Goal: Communication & Community: Ask a question

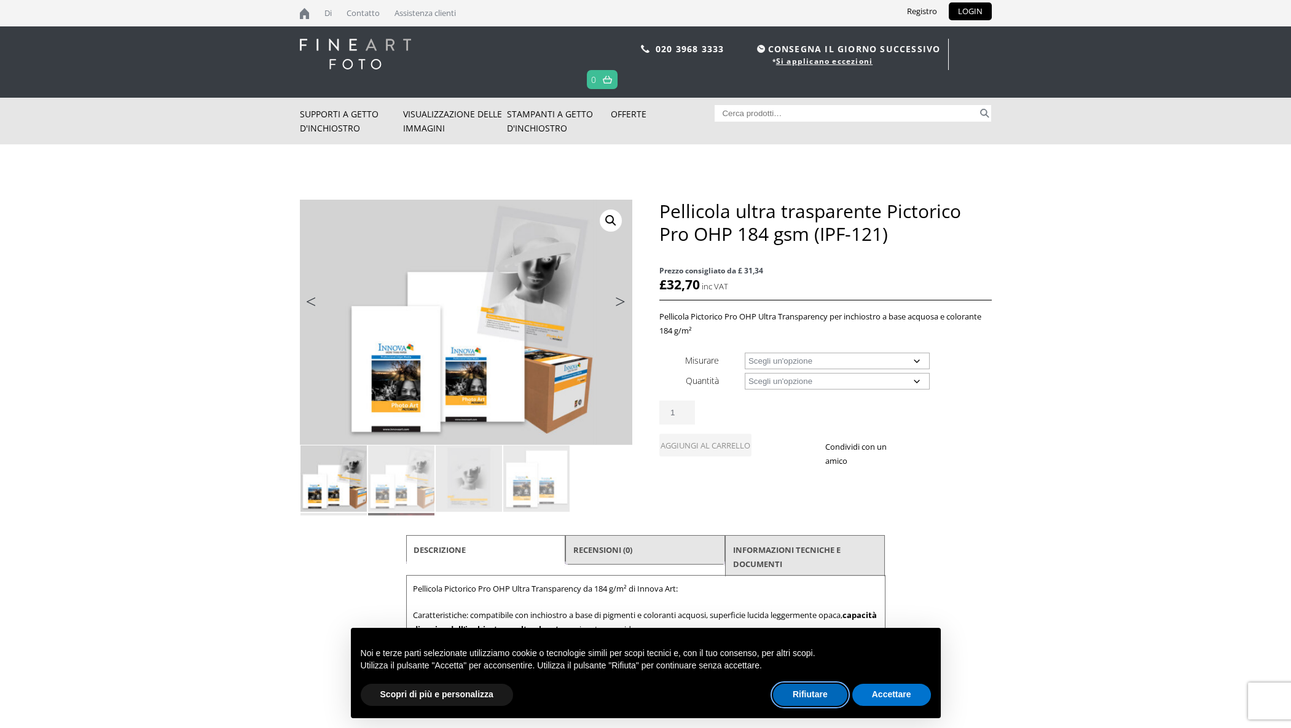
click at [822, 693] on font "Rifiutare" at bounding box center [809, 694] width 35 height 10
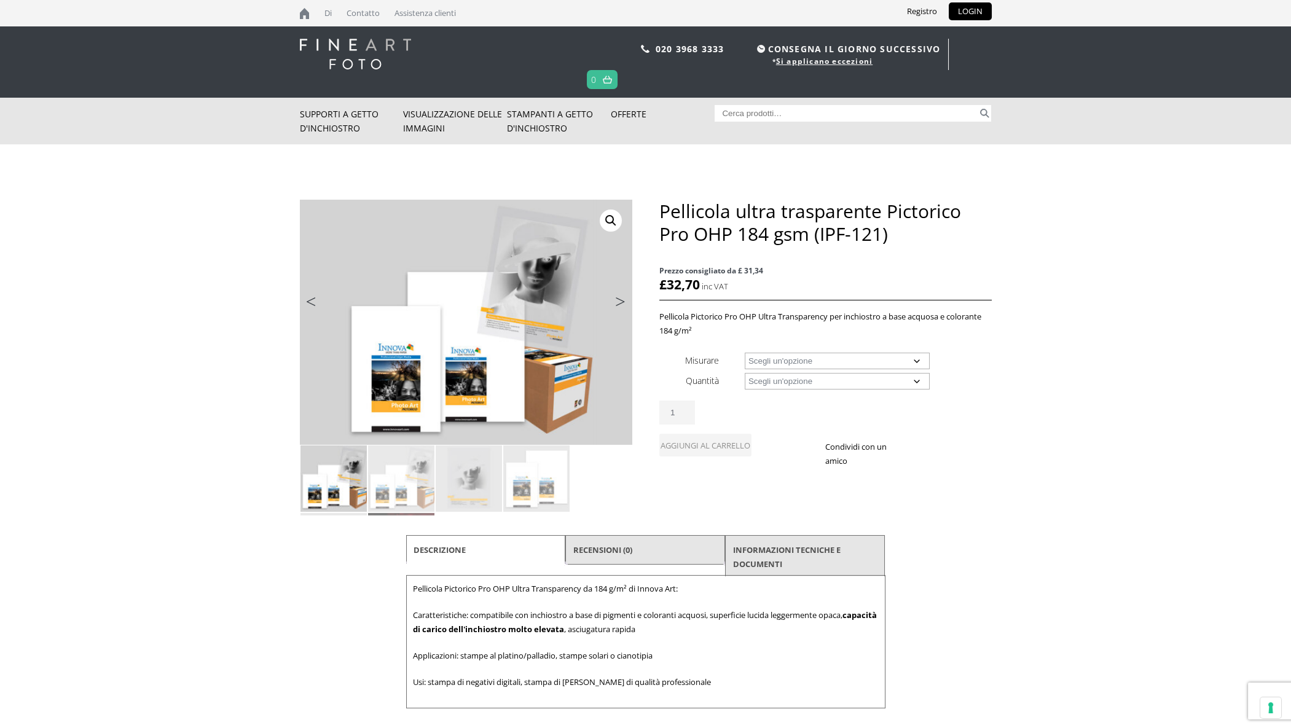
click at [890, 363] on select "Scegli un'opzione Foglio A4 Foglio A3+ Rotolo largo 17" Rotolo largo 24" Rotolo…" at bounding box center [837, 361] width 185 height 17
click at [745, 353] on select "Scegli un'opzione Foglio A4 Foglio A3+ Rotolo largo 17" Rotolo largo 24" Rotolo…" at bounding box center [837, 361] width 185 height 17
select select "24-wide-roll"
click at [845, 380] on select "Choose an option 20m" at bounding box center [837, 381] width 185 height 17
click at [745, 373] on select "Choose an option 20m" at bounding box center [837, 381] width 185 height 17
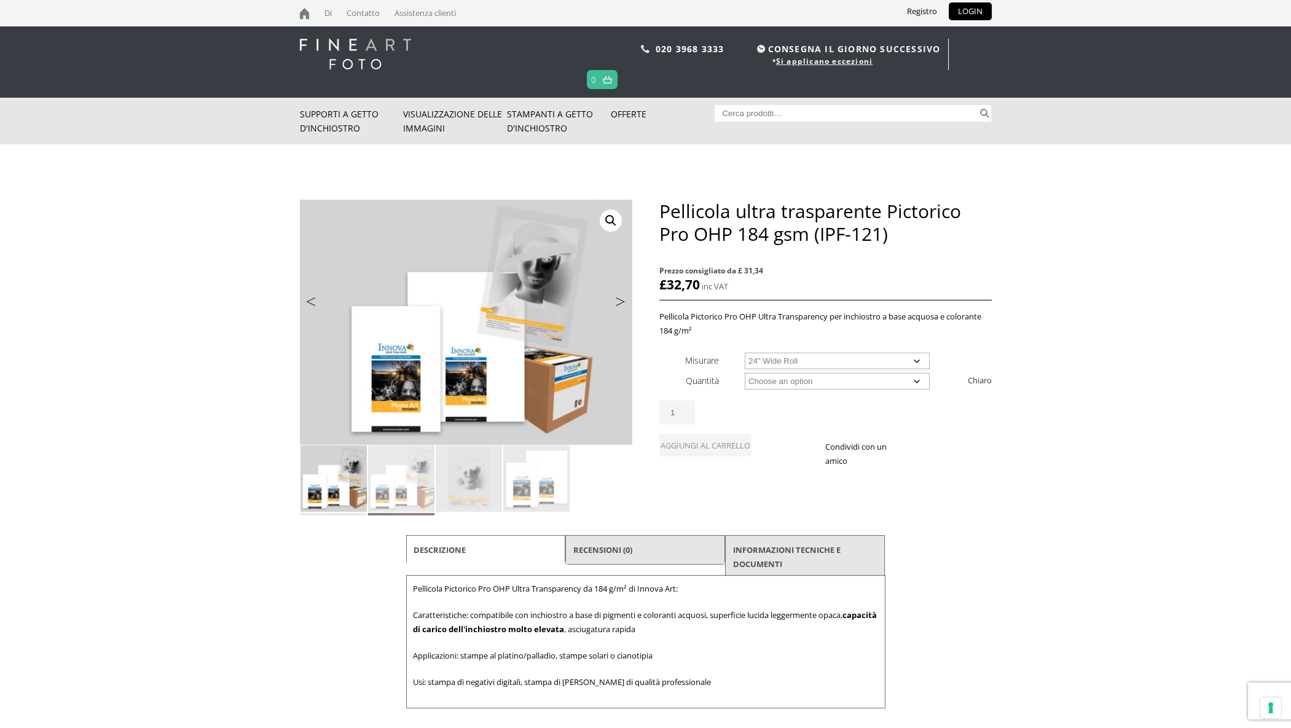
click at [791, 379] on select "Choose an option 20m" at bounding box center [837, 381] width 185 height 17
select select "20m"
click at [745, 373] on select "Choose an option 20m" at bounding box center [837, 381] width 185 height 17
select select "24-wide-roll"
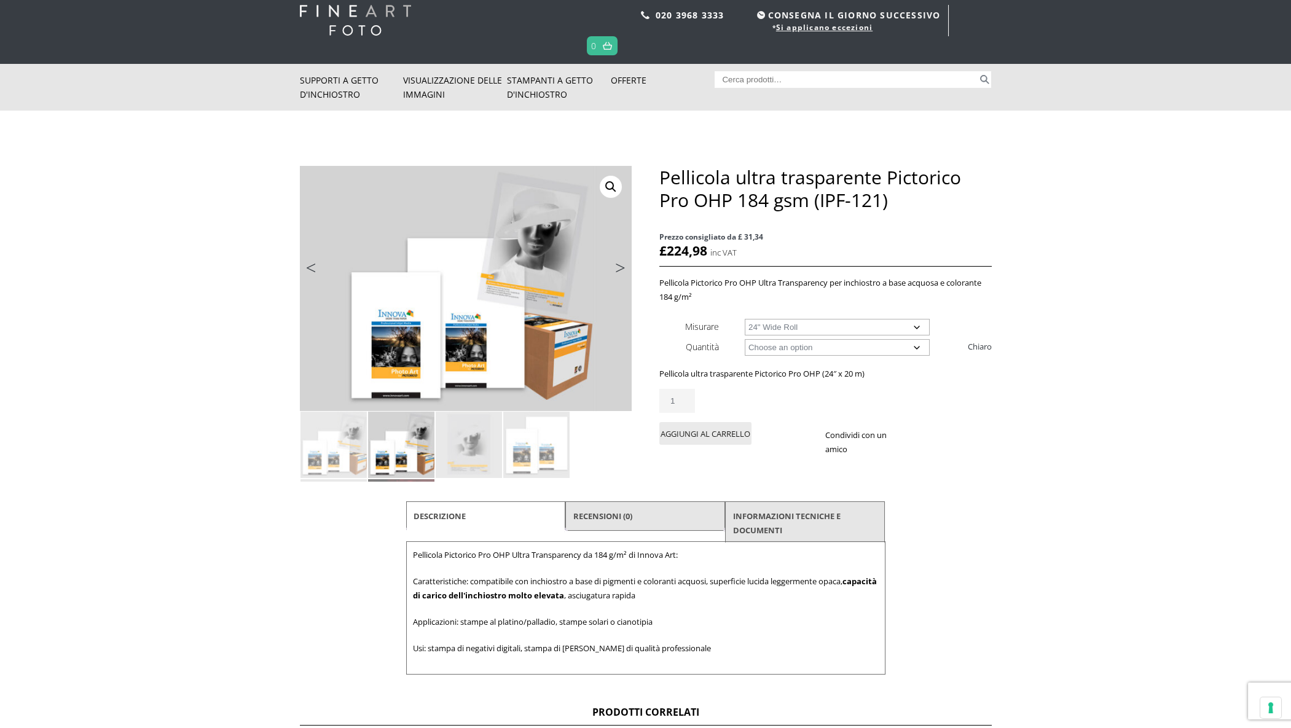
scroll to position [61, 0]
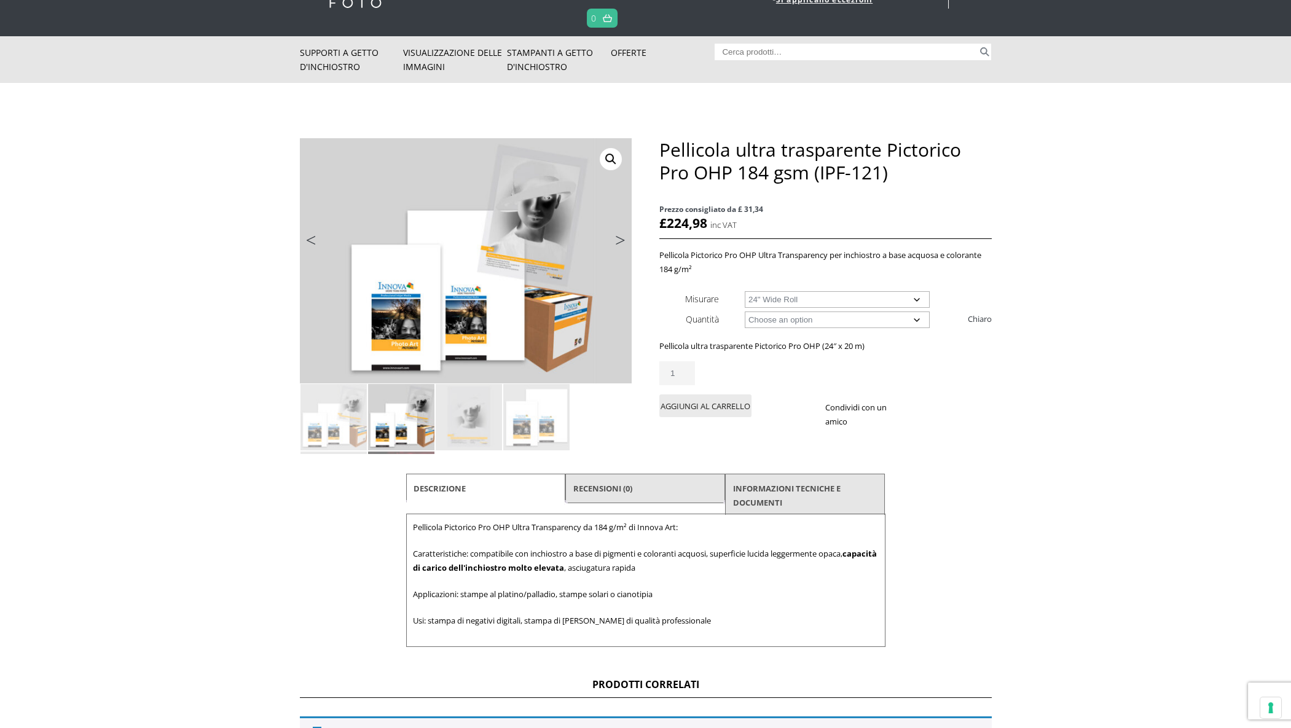
click at [620, 240] on link "Prossimo" at bounding box center [606, 243] width 51 height 11
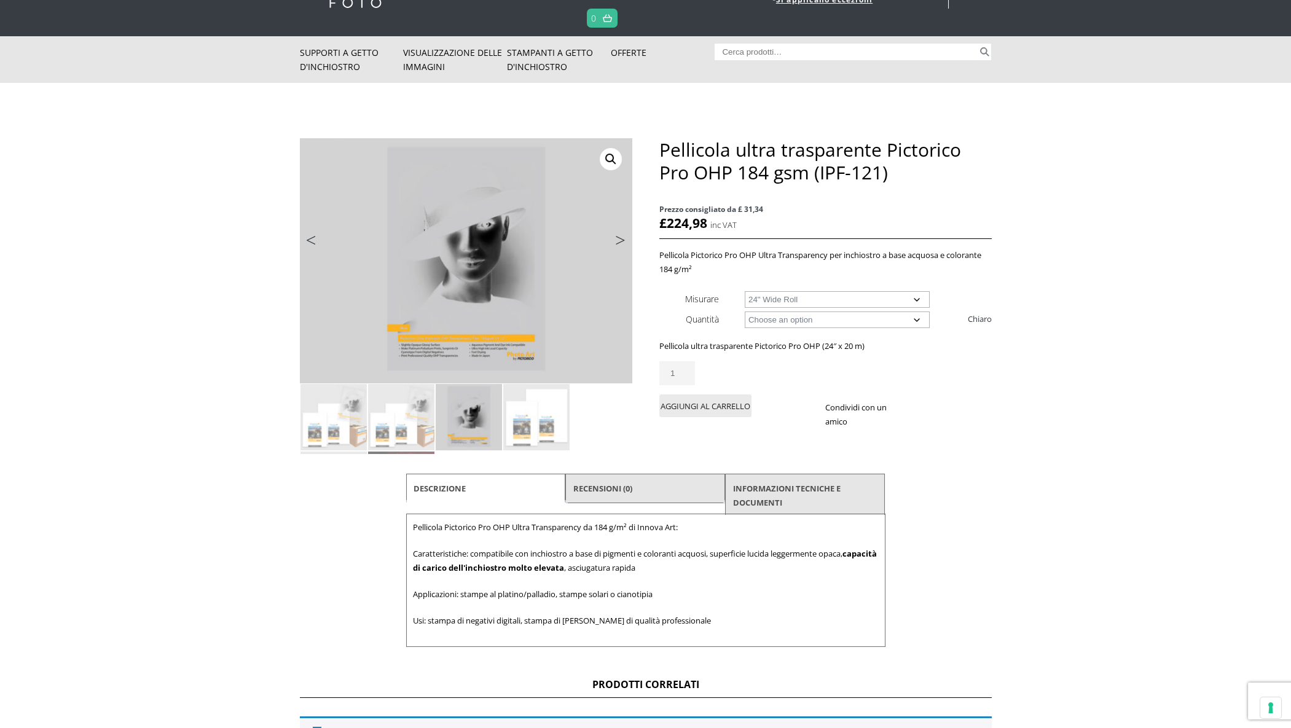
click at [620, 240] on link "Prossimo" at bounding box center [606, 243] width 51 height 11
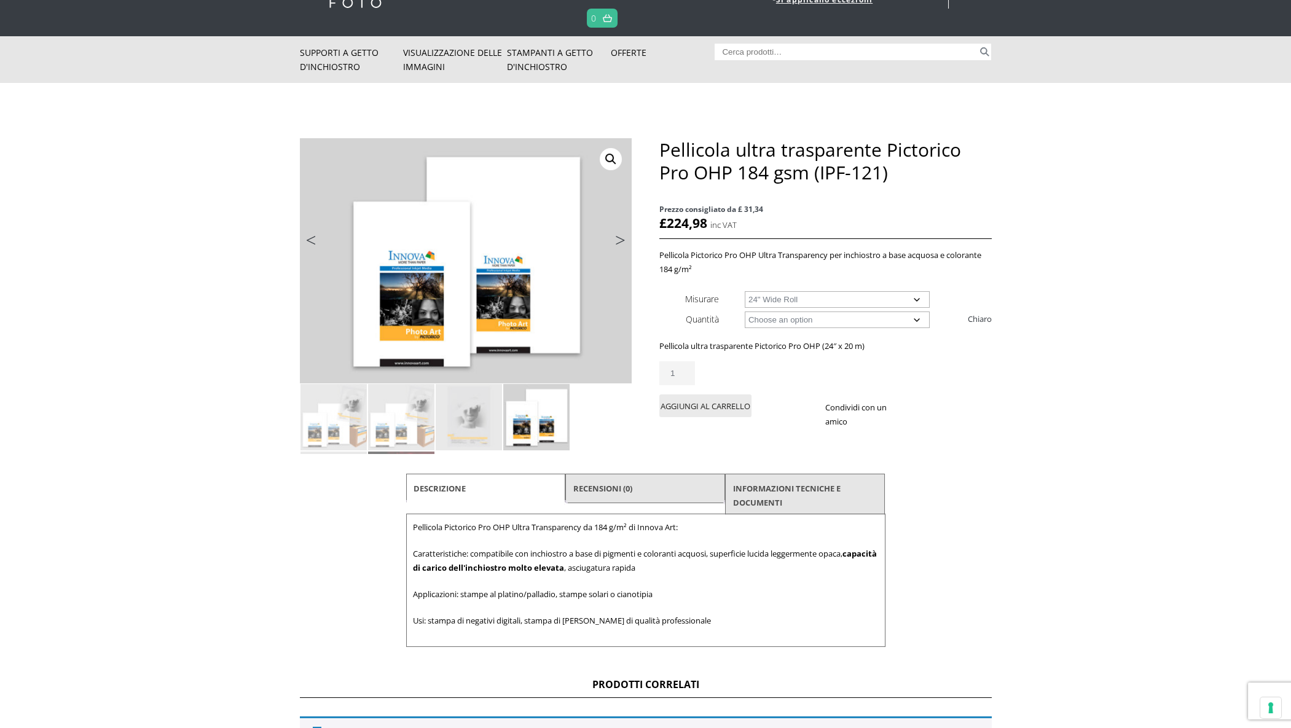
click at [620, 240] on link "Prossimo" at bounding box center [606, 243] width 51 height 11
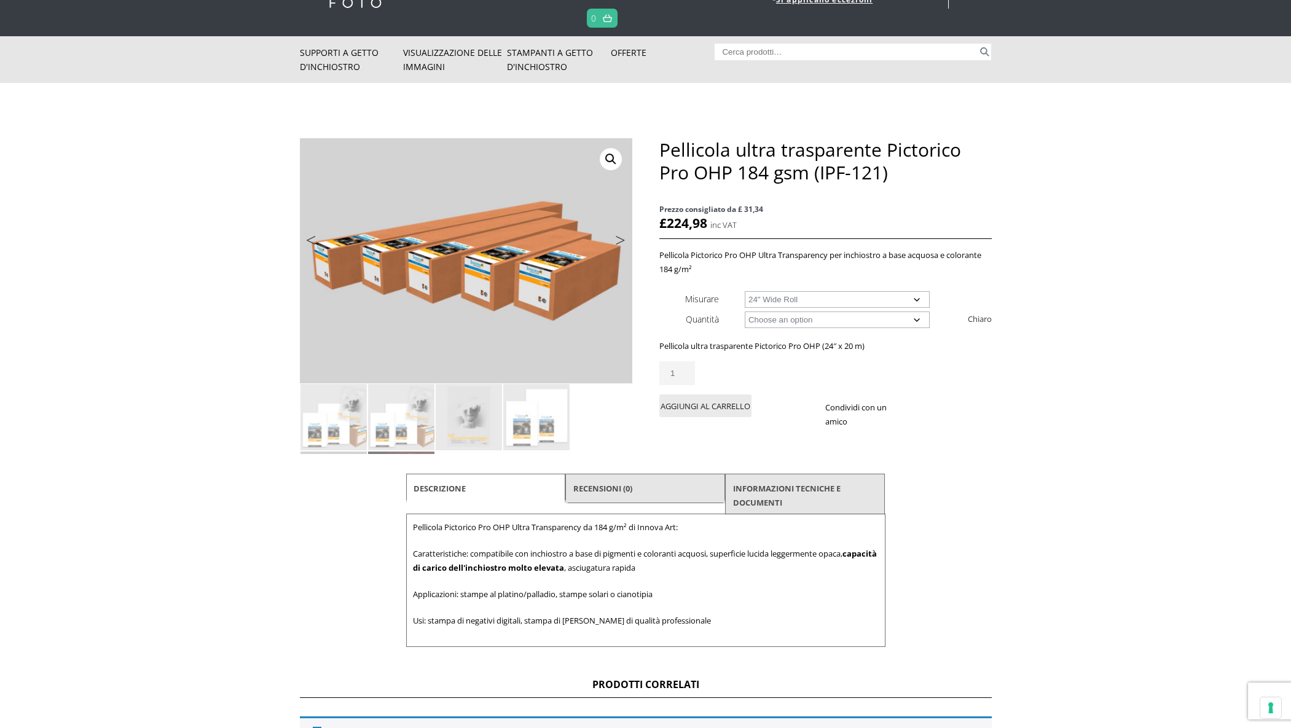
click at [620, 240] on link "Prossimo" at bounding box center [606, 243] width 51 height 11
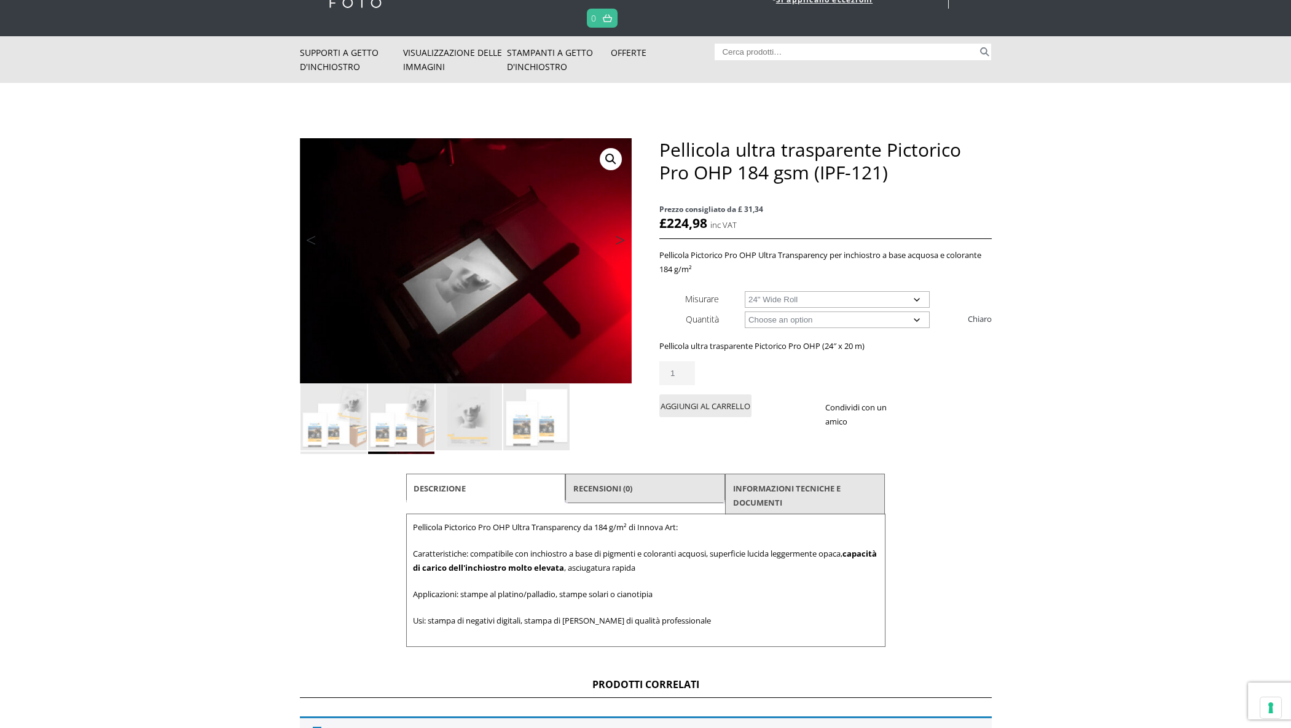
click at [620, 240] on link "Prossimo" at bounding box center [606, 243] width 51 height 11
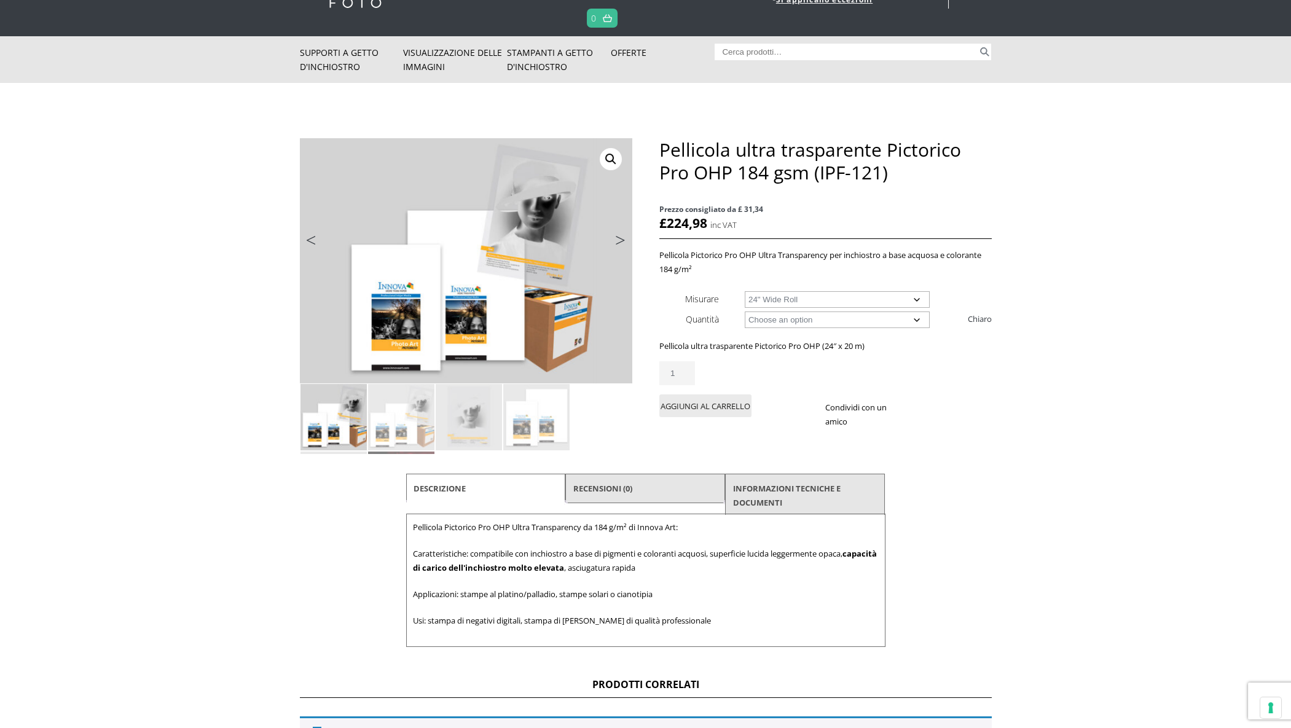
click at [620, 240] on link "Prossimo" at bounding box center [606, 243] width 51 height 11
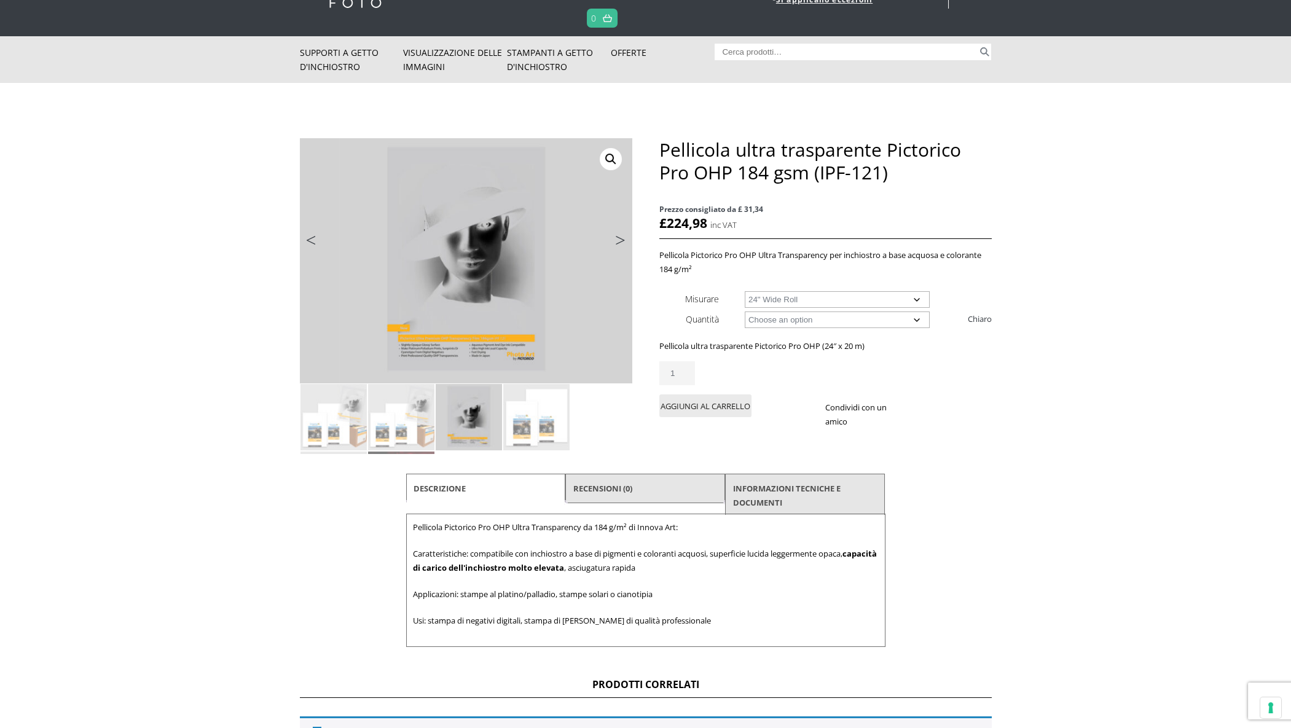
click at [620, 240] on link "Prossimo" at bounding box center [606, 243] width 51 height 11
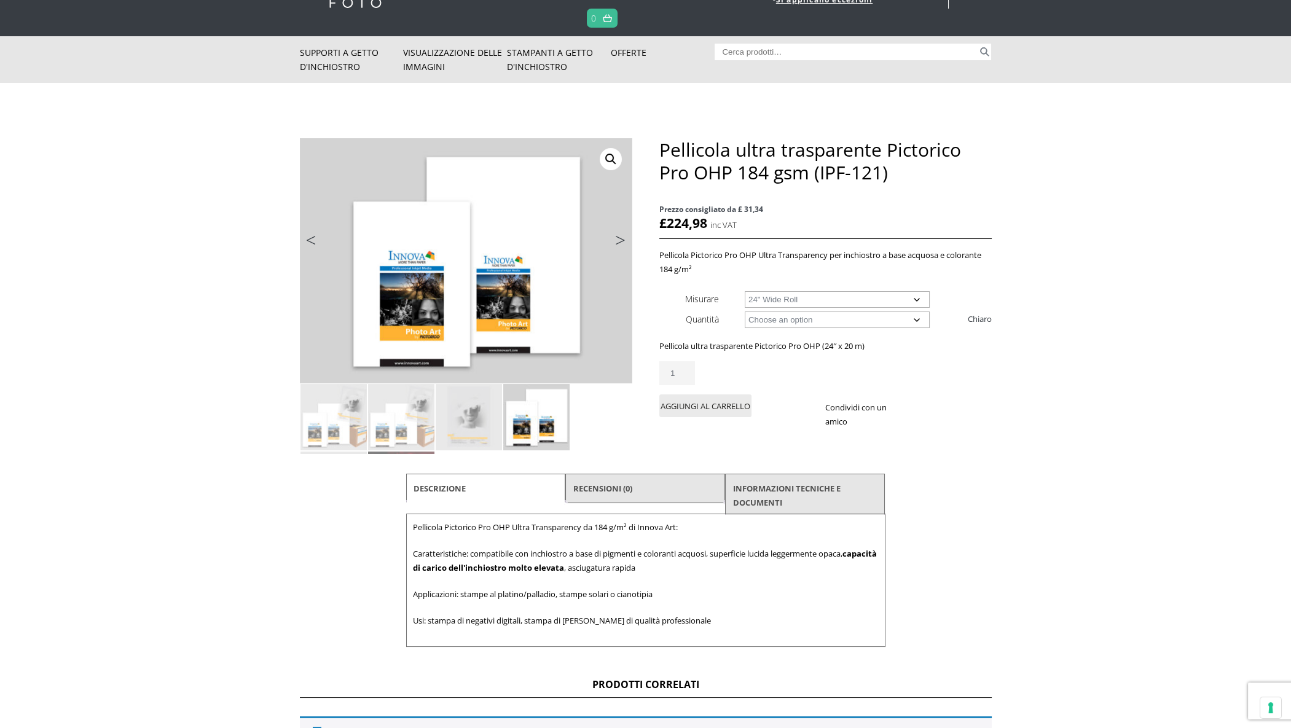
click at [620, 240] on link "Prossimo" at bounding box center [606, 243] width 51 height 11
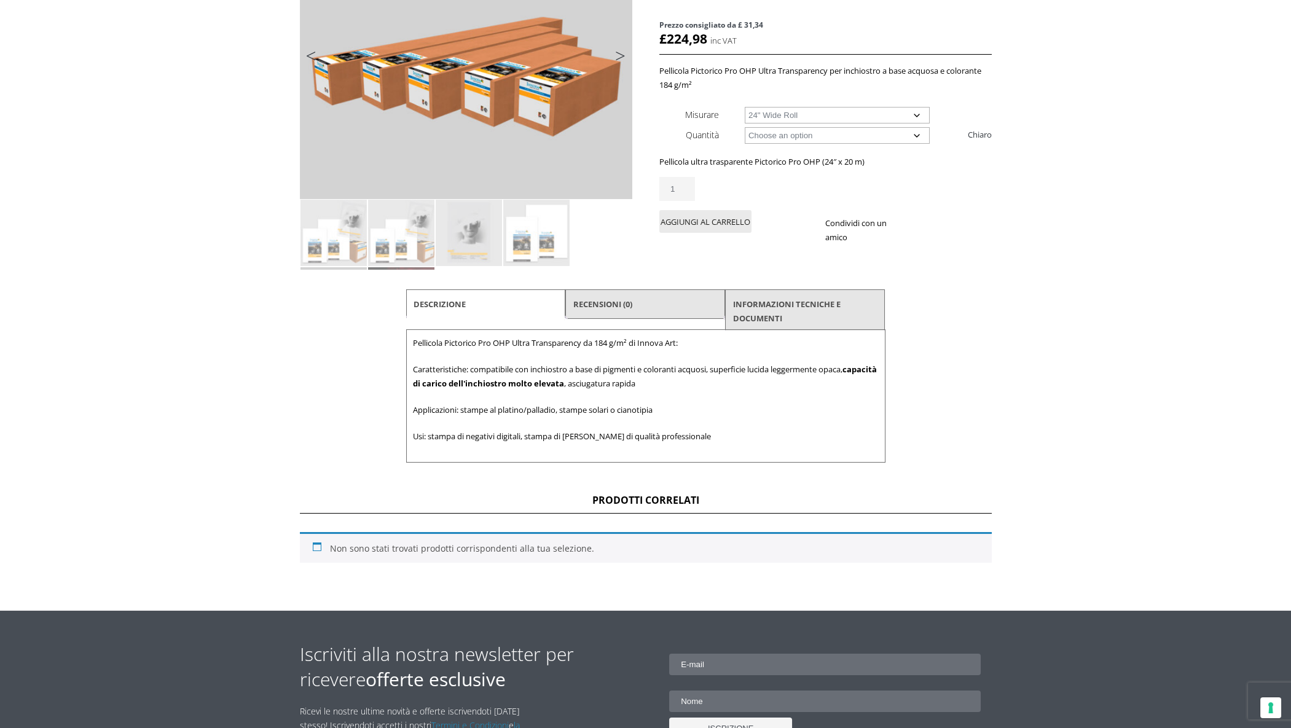
scroll to position [246, 0]
click at [790, 308] on font "INFORMAZIONI TECNICHE E DOCUMENTI" at bounding box center [787, 311] width 108 height 25
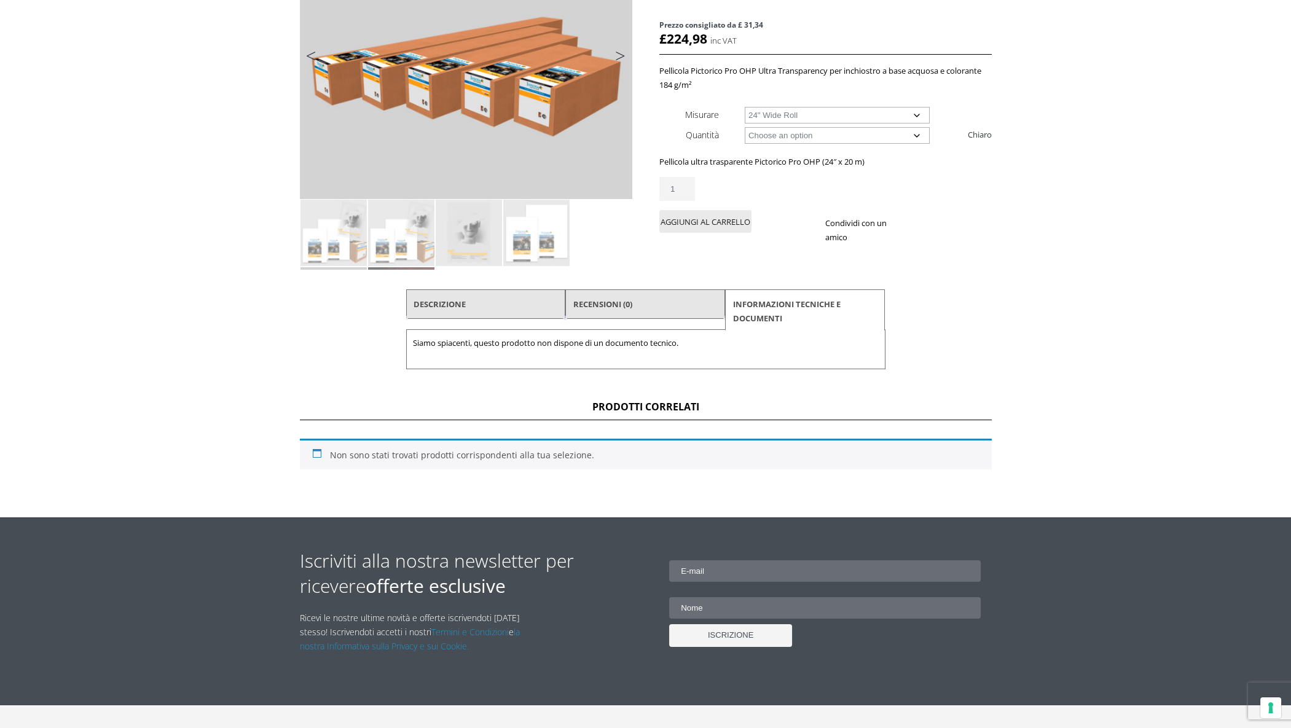
click at [641, 305] on li "Recensioni (0)" at bounding box center [645, 303] width 160 height 29
click at [608, 308] on font "Recensioni (0)" at bounding box center [602, 304] width 59 height 11
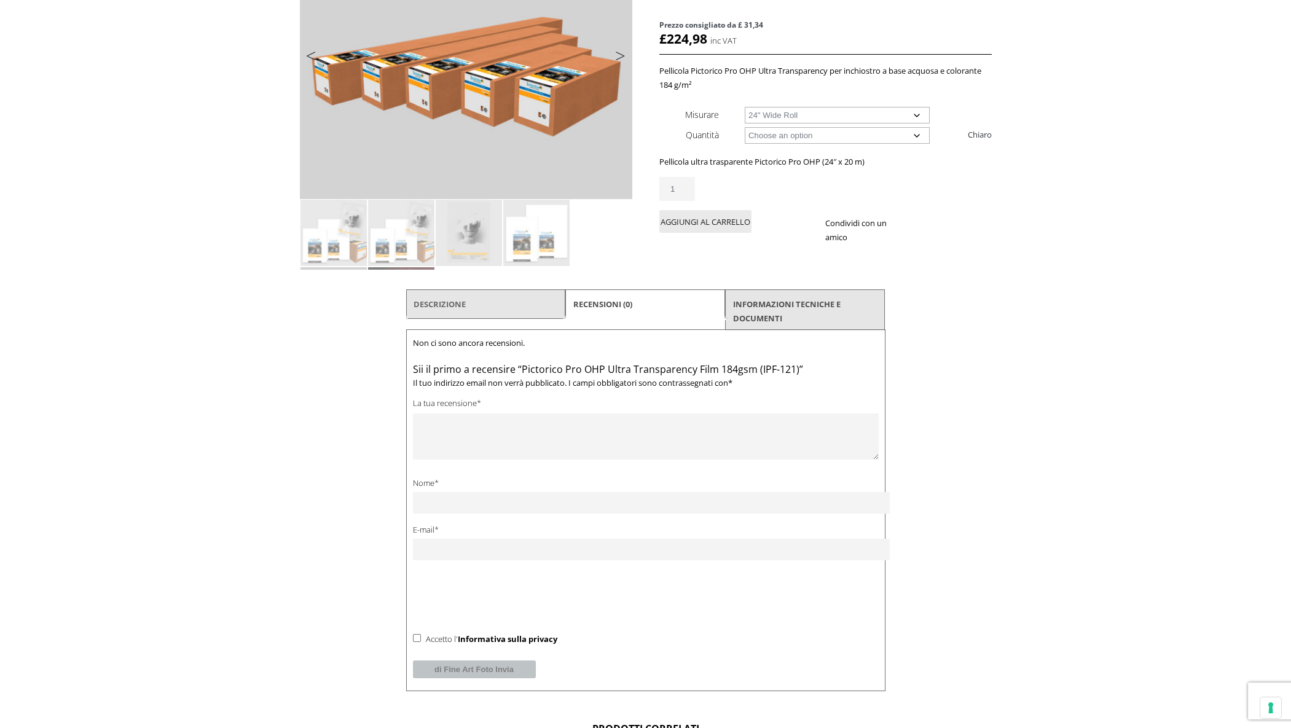
click at [456, 304] on font "Descrizione" at bounding box center [439, 304] width 52 height 11
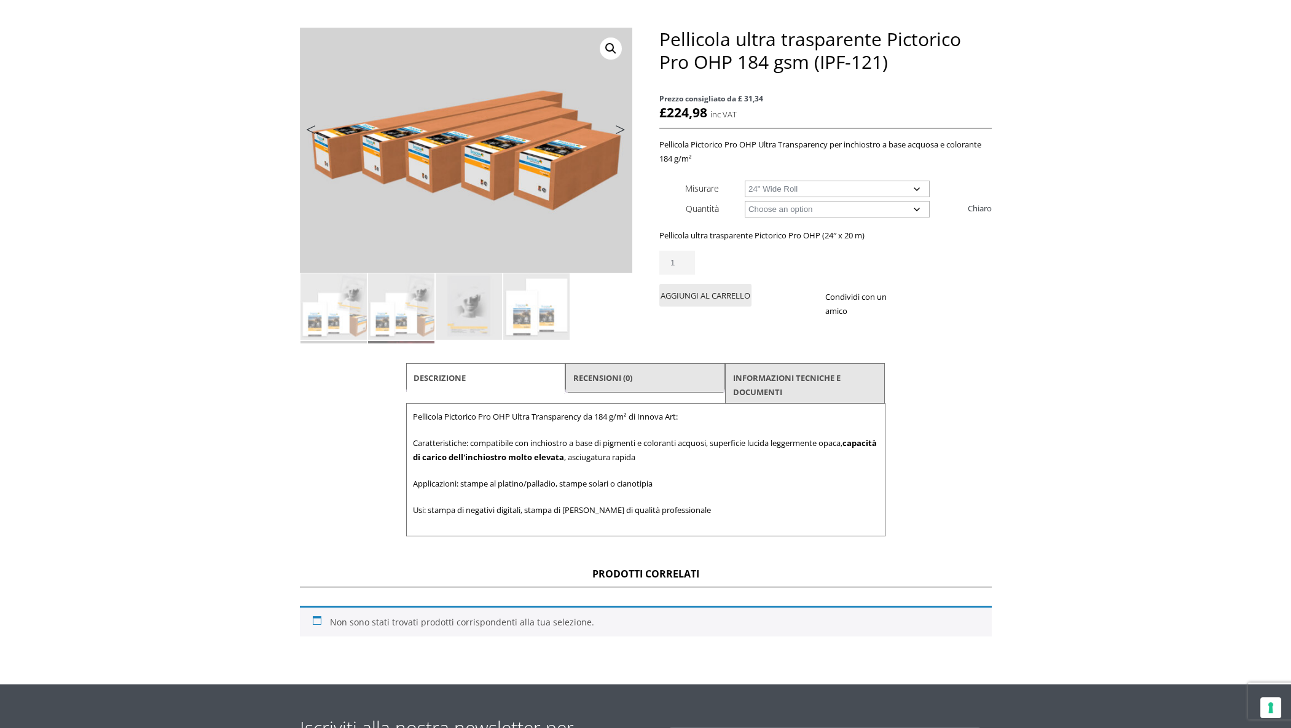
scroll to position [0, 0]
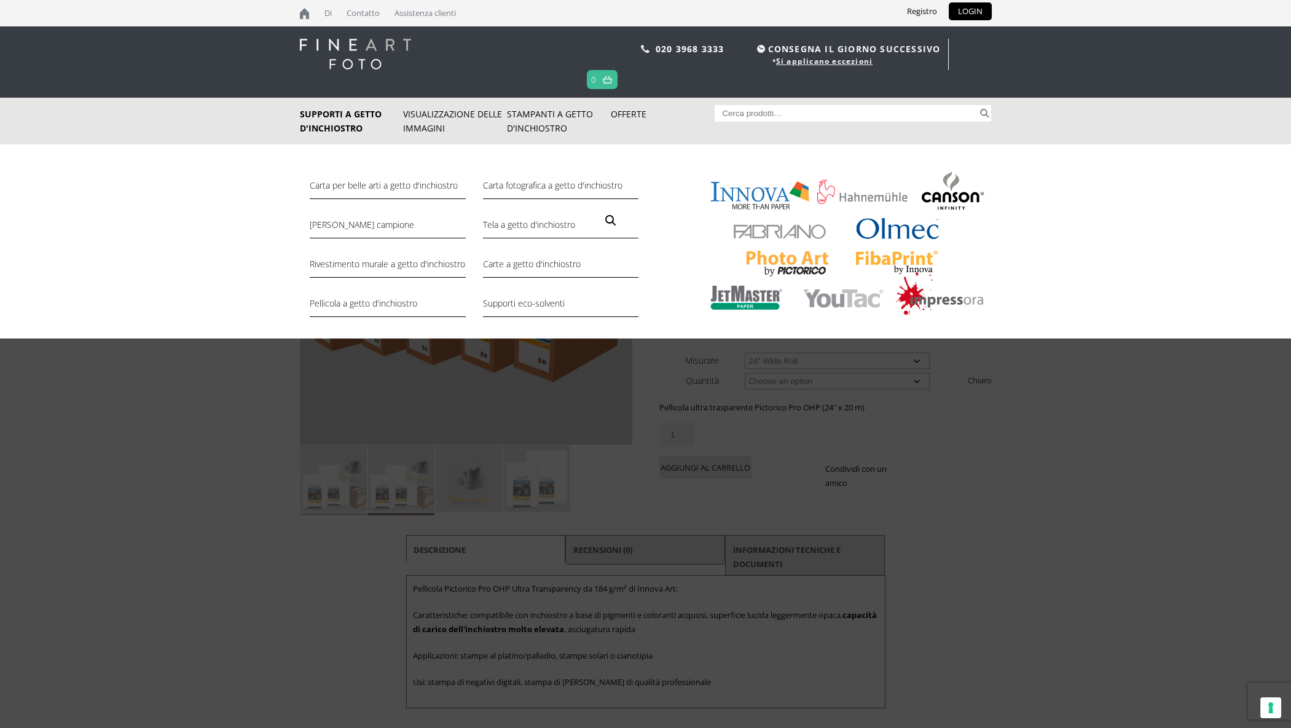
click at [356, 119] on font "Supporti a getto d'inchiostro" at bounding box center [341, 121] width 82 height 26
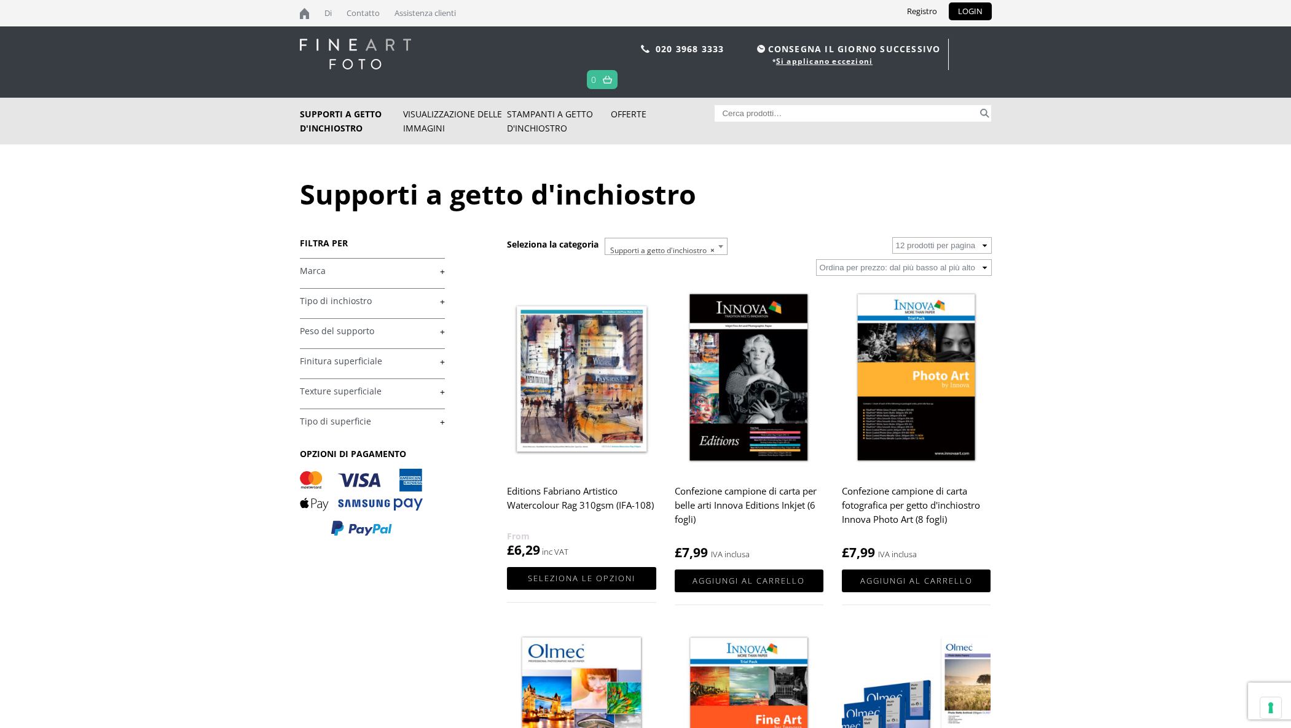
click at [440, 271] on font "+" at bounding box center [442, 271] width 5 height 12
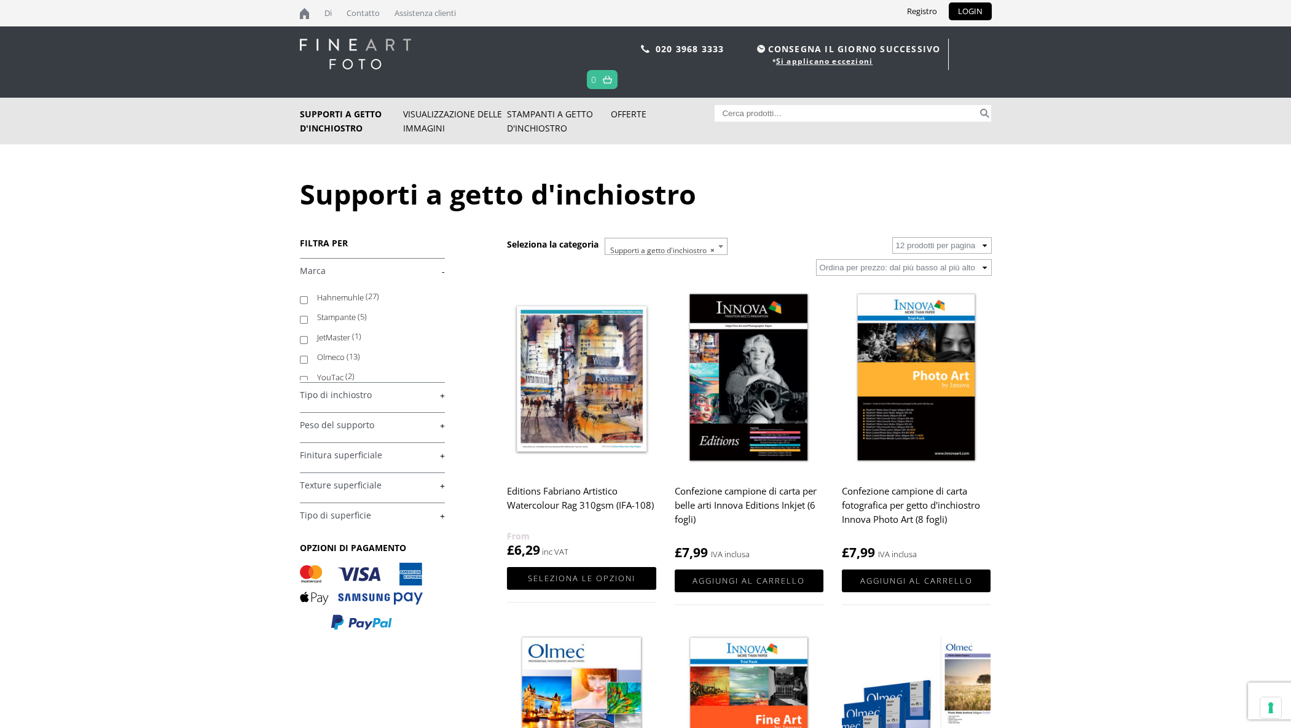
scroll to position [90, 0]
click at [336, 309] on font "Stampante" at bounding box center [336, 310] width 39 height 11
click at [308, 309] on input "Stampante (5)" at bounding box center [304, 313] width 8 height 8
checkbox input "true"
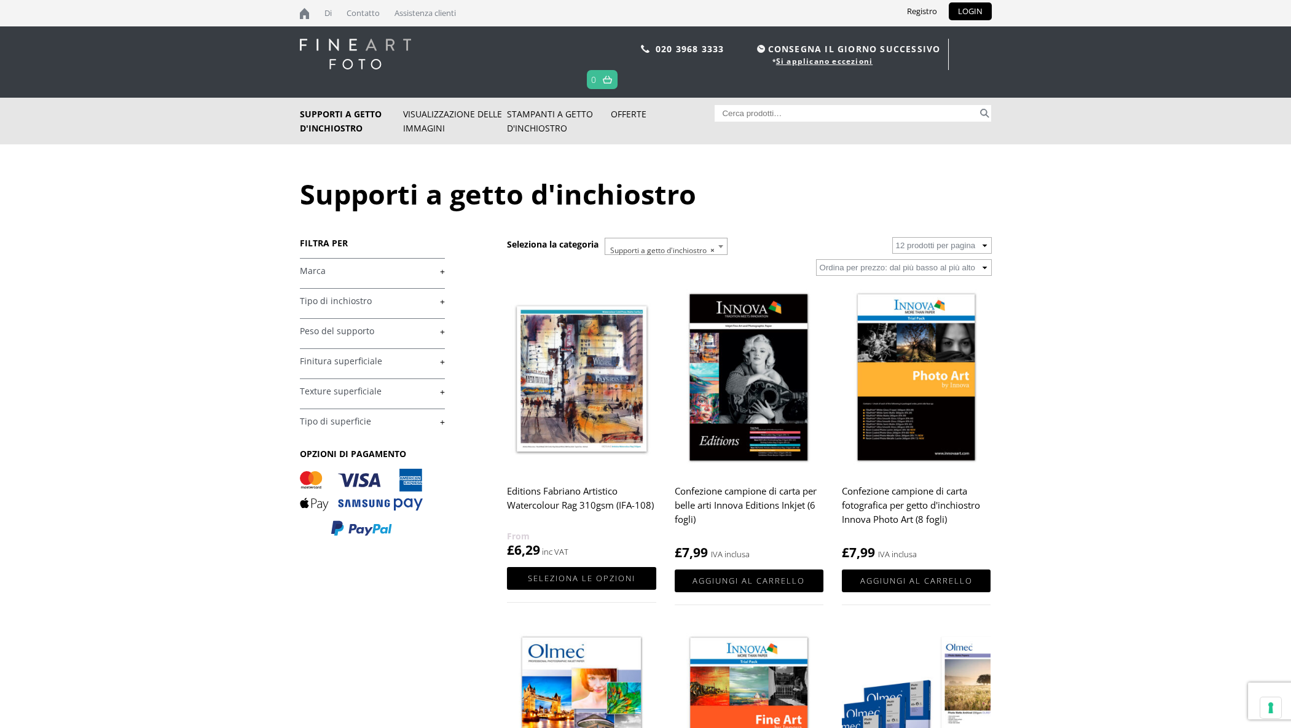
click at [379, 277] on link "+" at bounding box center [372, 271] width 145 height 12
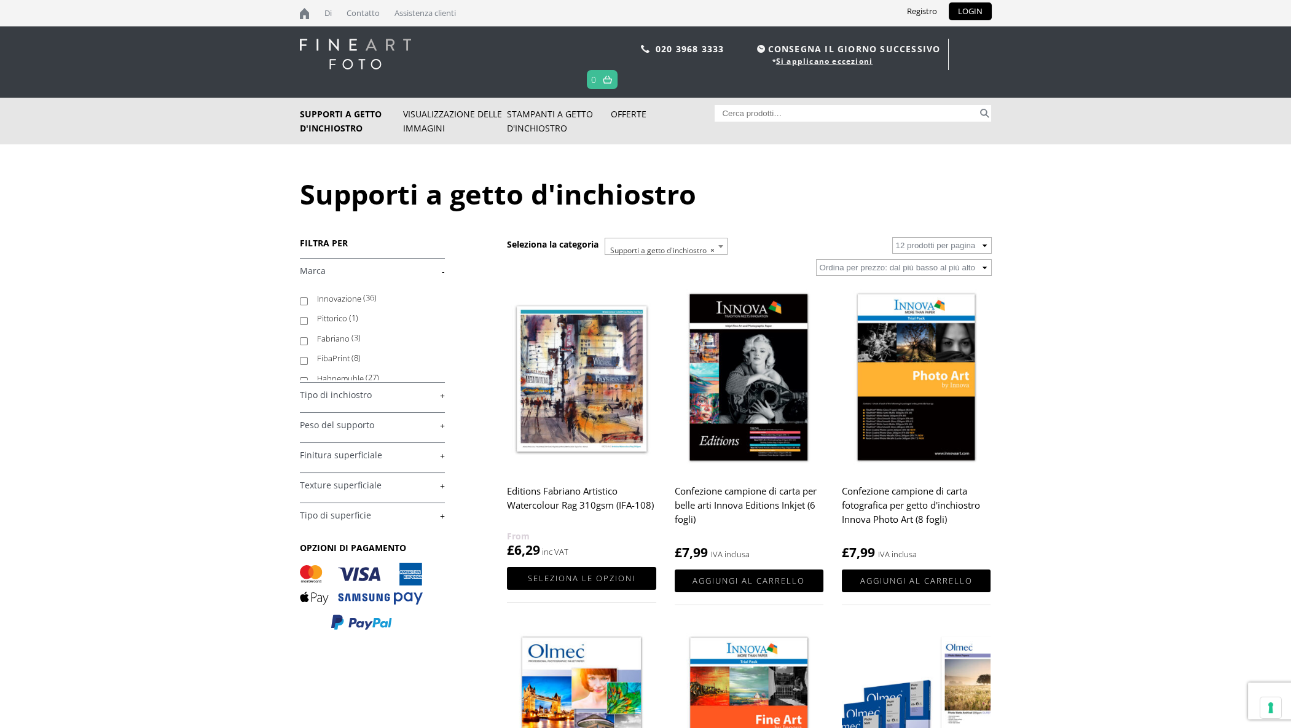
click at [334, 321] on font "Pittorico" at bounding box center [332, 318] width 30 height 11
click at [308, 321] on input "Pittorico (1)" at bounding box center [304, 321] width 8 height 8
checkbox input "true"
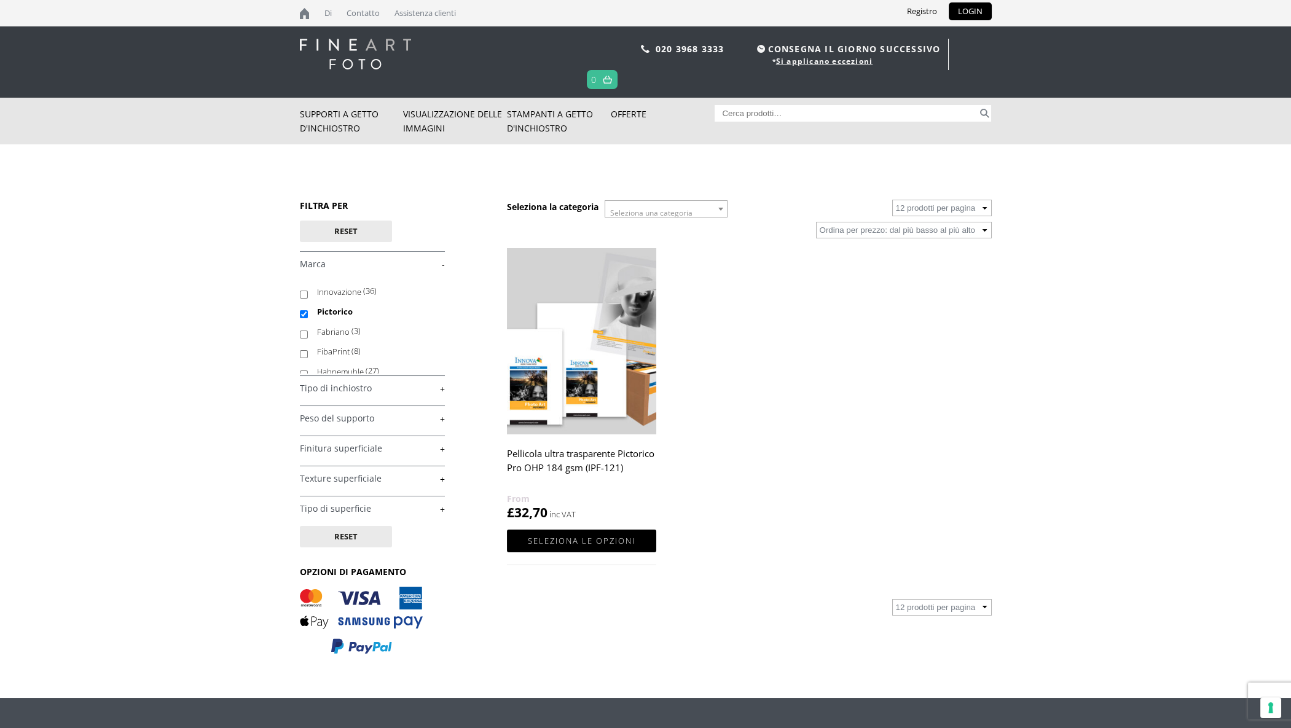
click at [354, 389] on link "+" at bounding box center [372, 389] width 145 height 12
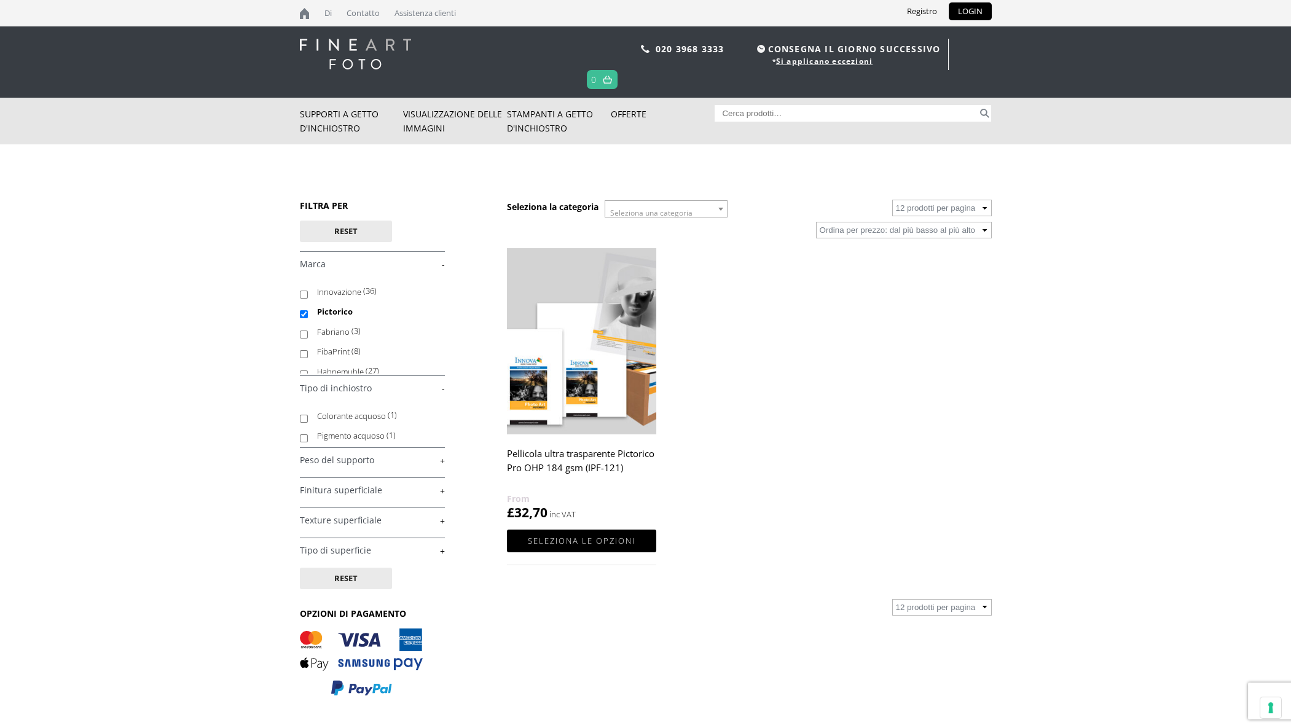
click at [361, 437] on font "Pigmento acquoso" at bounding box center [351, 435] width 68 height 11
click at [308, 437] on input "Pigmento acquoso (1)" at bounding box center [304, 438] width 8 height 8
checkbox input "true"
click at [369, 417] on font "Colorante acquoso" at bounding box center [351, 415] width 69 height 11
click at [308, 417] on input "Colorante acquoso (1)" at bounding box center [304, 419] width 8 height 8
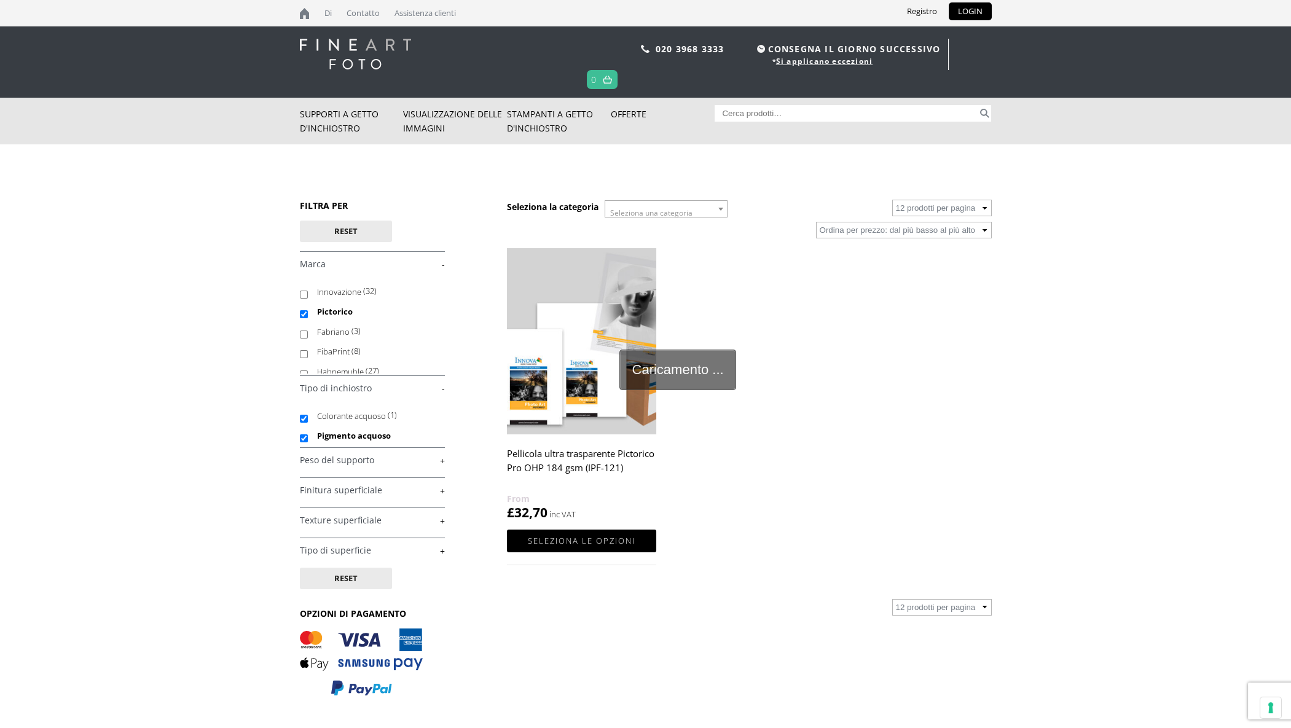
click at [305, 420] on input "Colorante acquoso (1)" at bounding box center [304, 419] width 8 height 8
checkbox input "false"
click at [303, 419] on input "Colorante acquoso" at bounding box center [304, 419] width 8 height 8
checkbox input "false"
click at [351, 458] on link "+" at bounding box center [372, 461] width 145 height 12
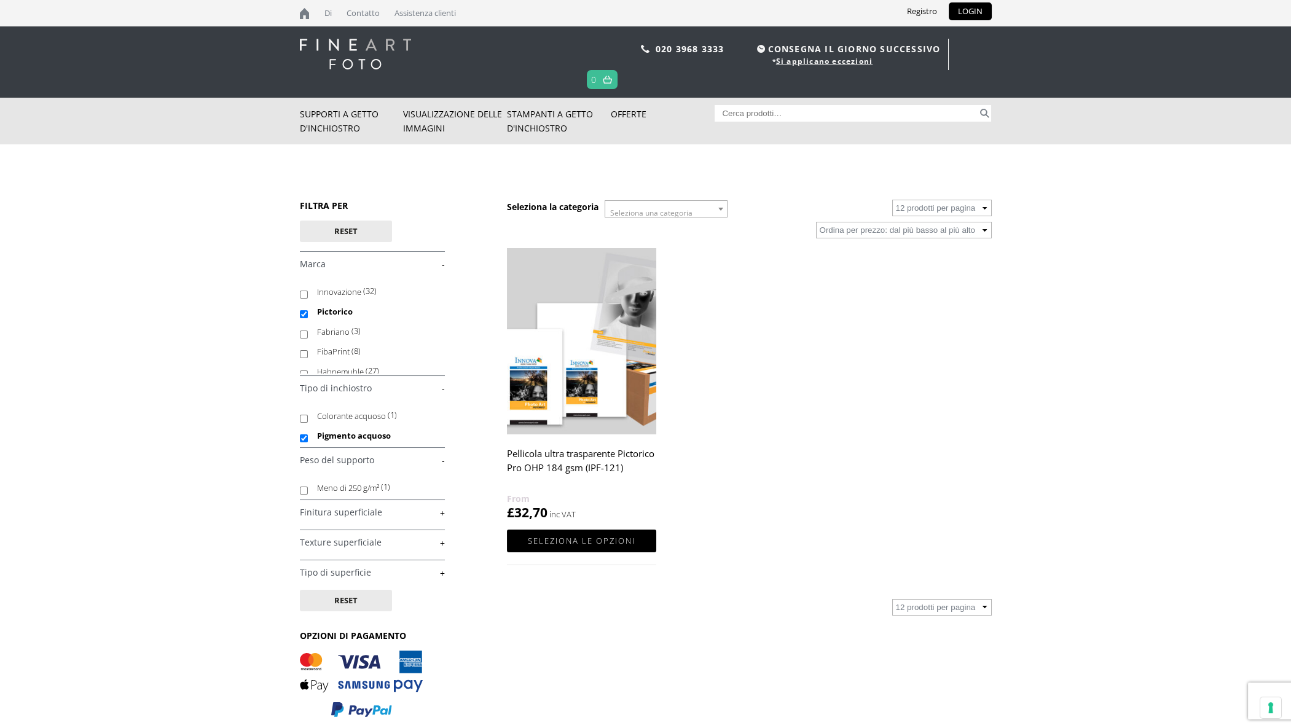
click at [431, 514] on link "+" at bounding box center [372, 513] width 145 height 12
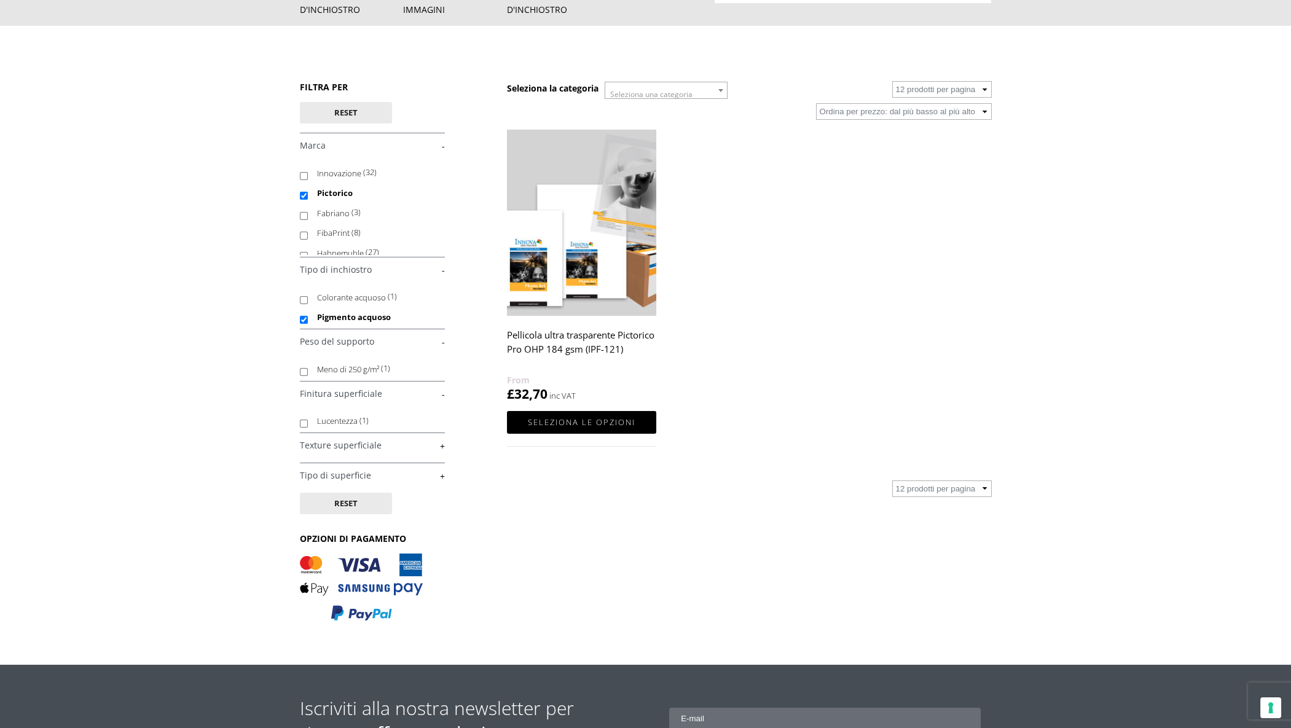
scroll to position [123, 0]
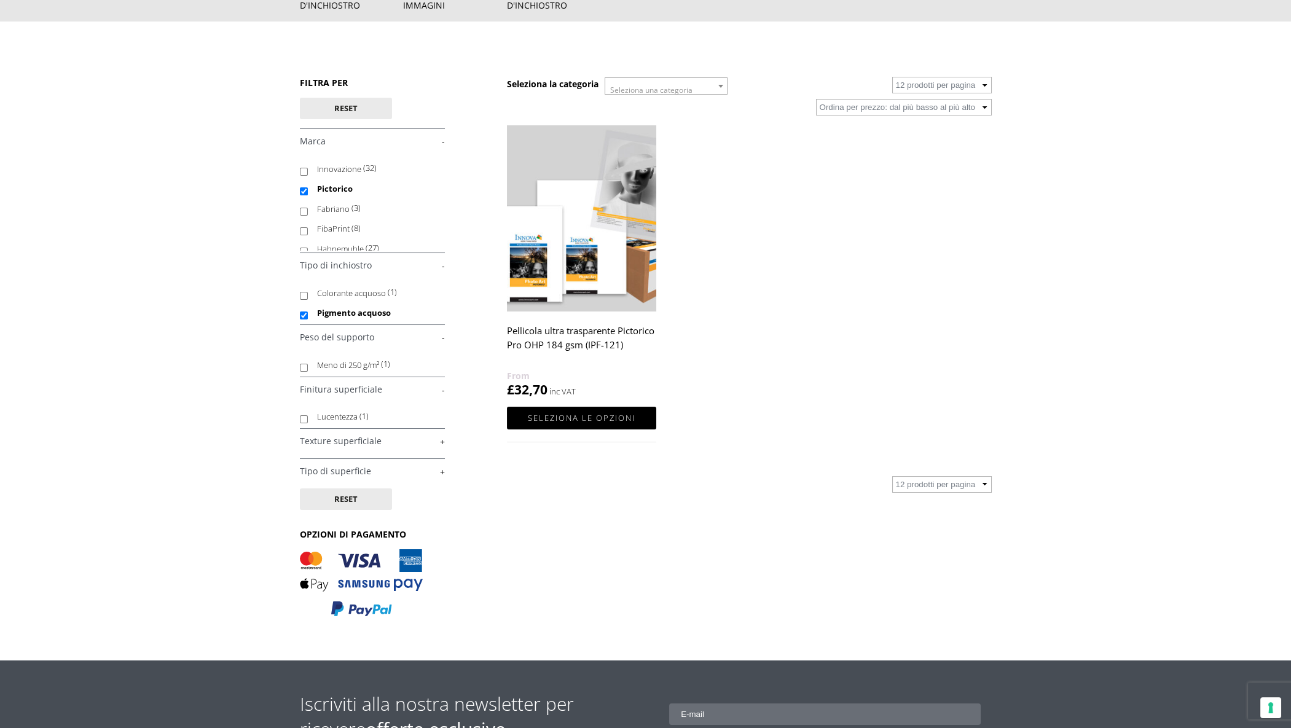
click at [362, 444] on link "+" at bounding box center [372, 442] width 145 height 12
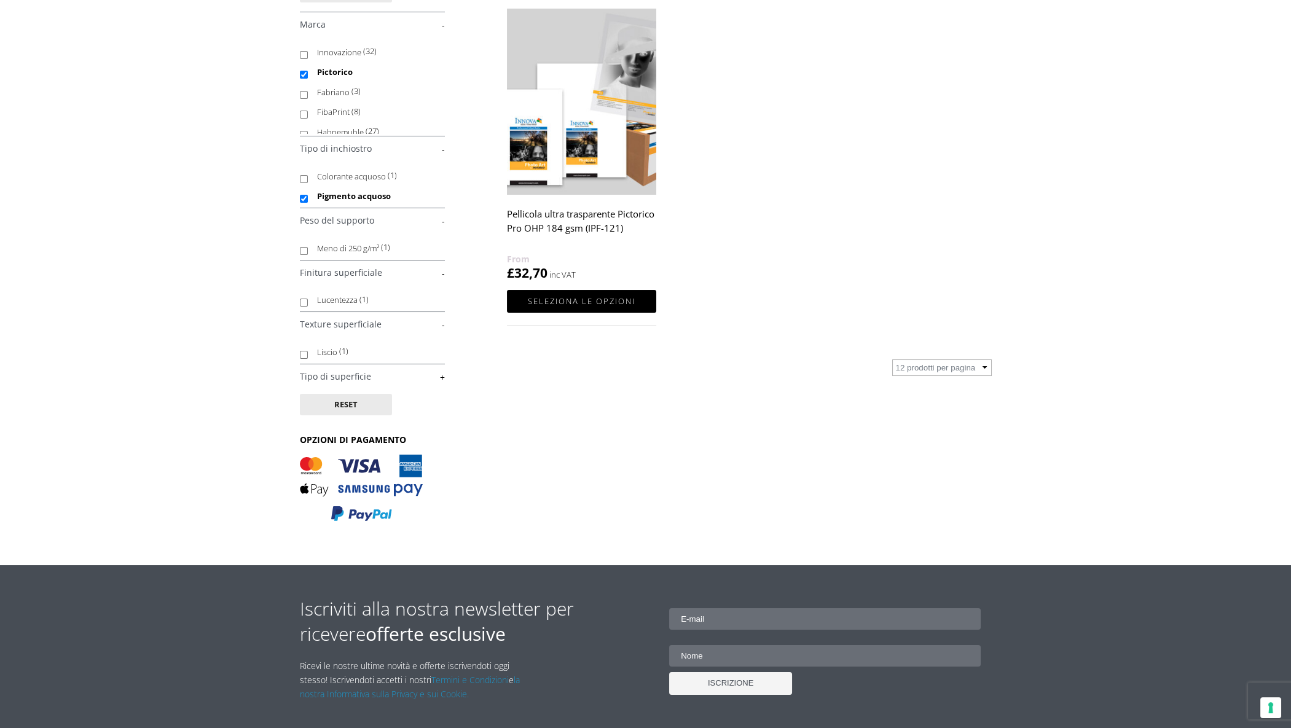
scroll to position [246, 0]
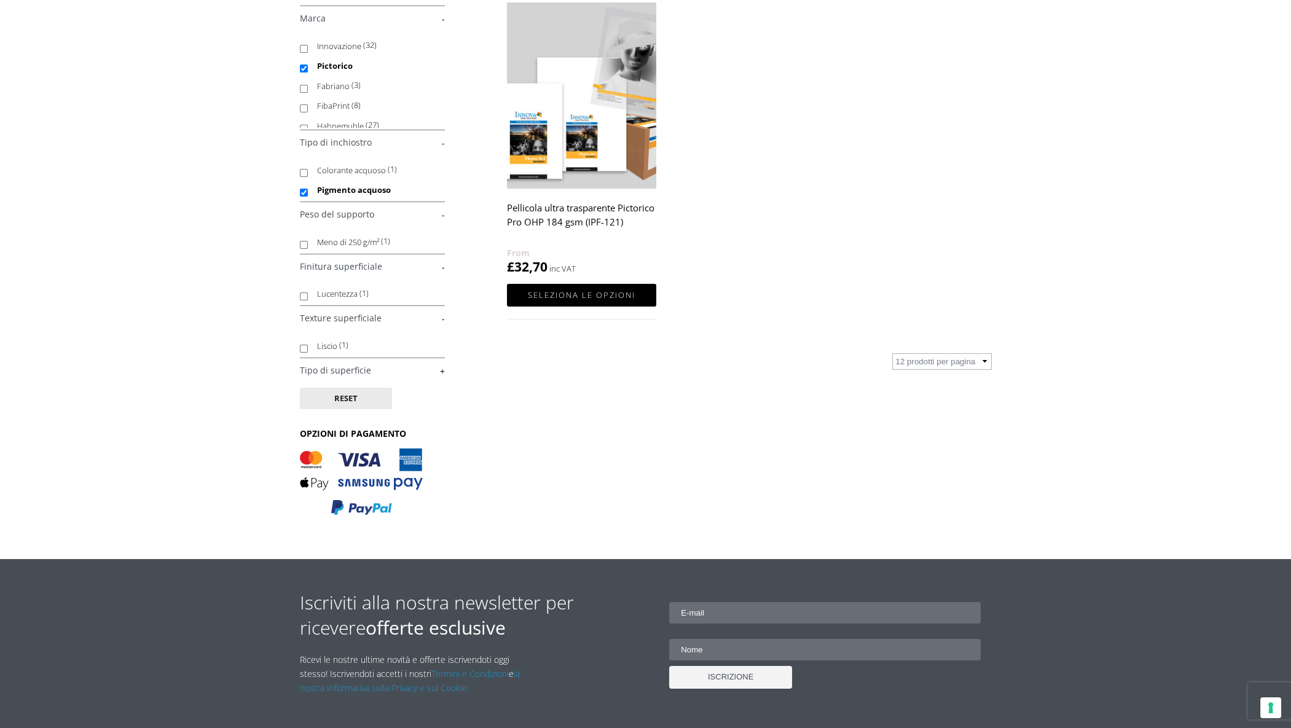
click at [385, 369] on link "+" at bounding box center [372, 371] width 145 height 12
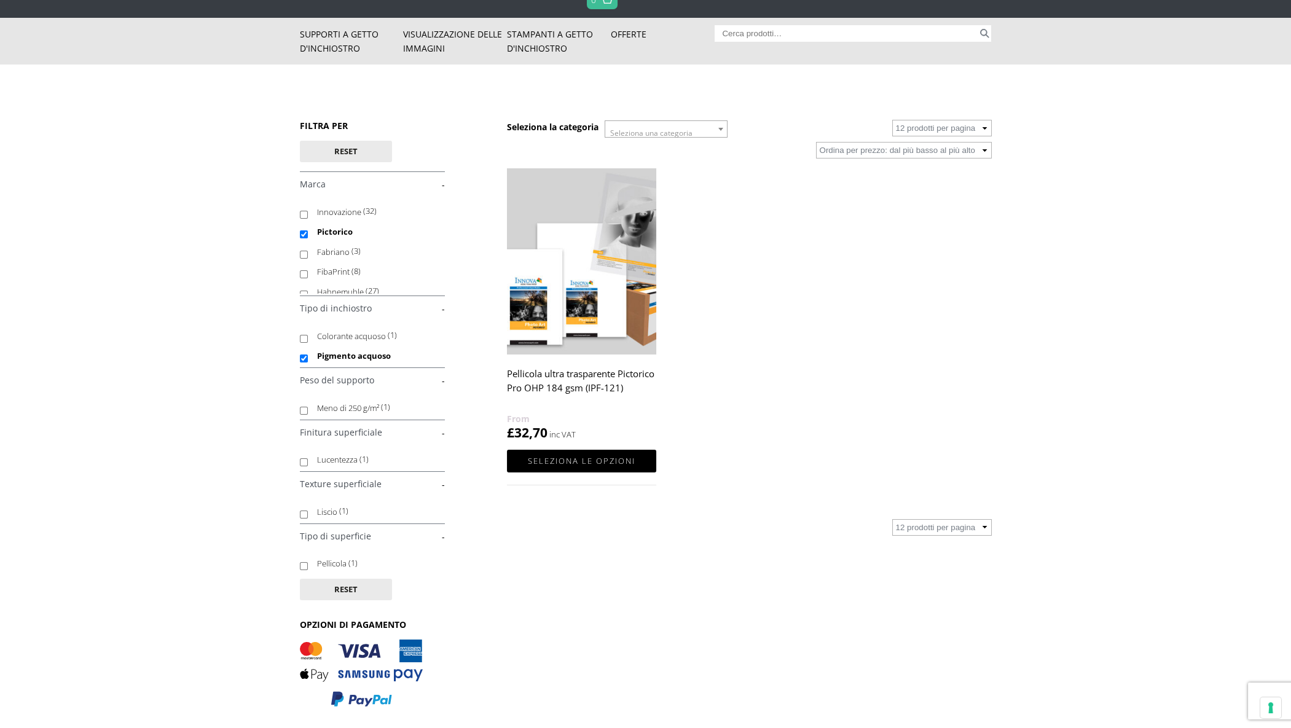
scroll to position [61, 0]
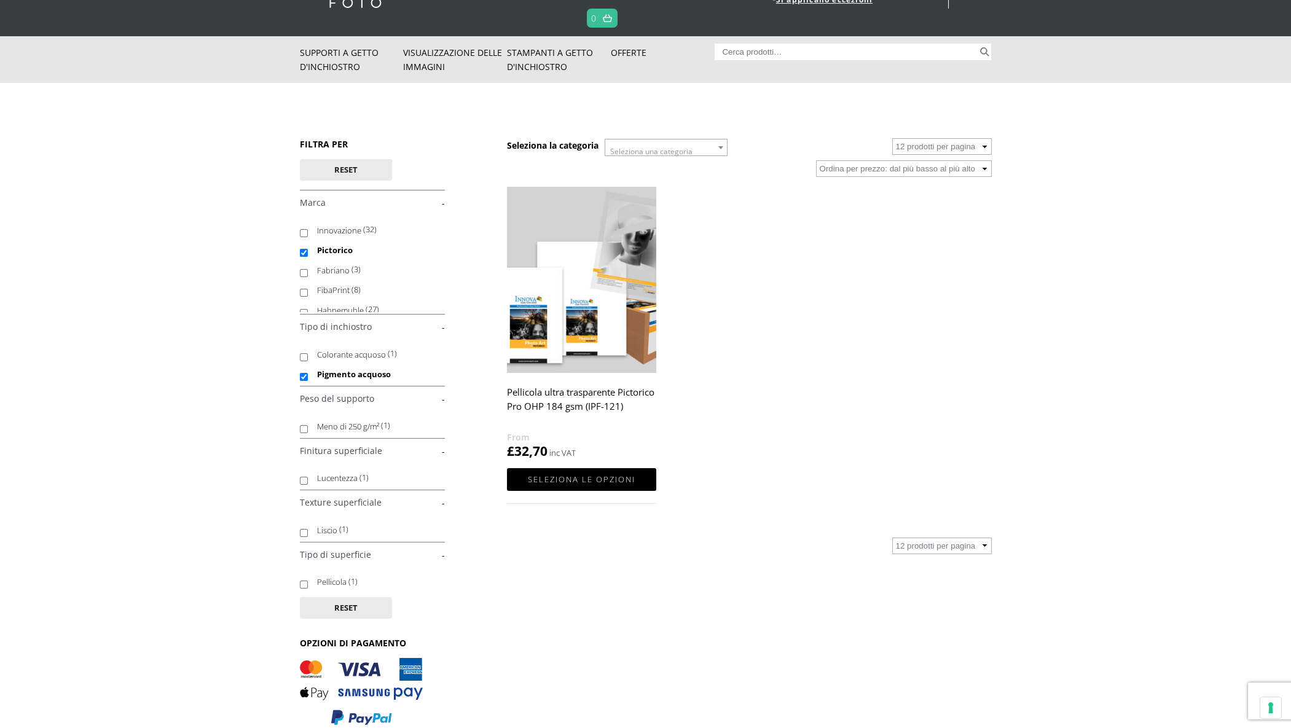
click at [305, 585] on input "Pellicola (1)" at bounding box center [304, 585] width 8 height 8
checkbox input "true"
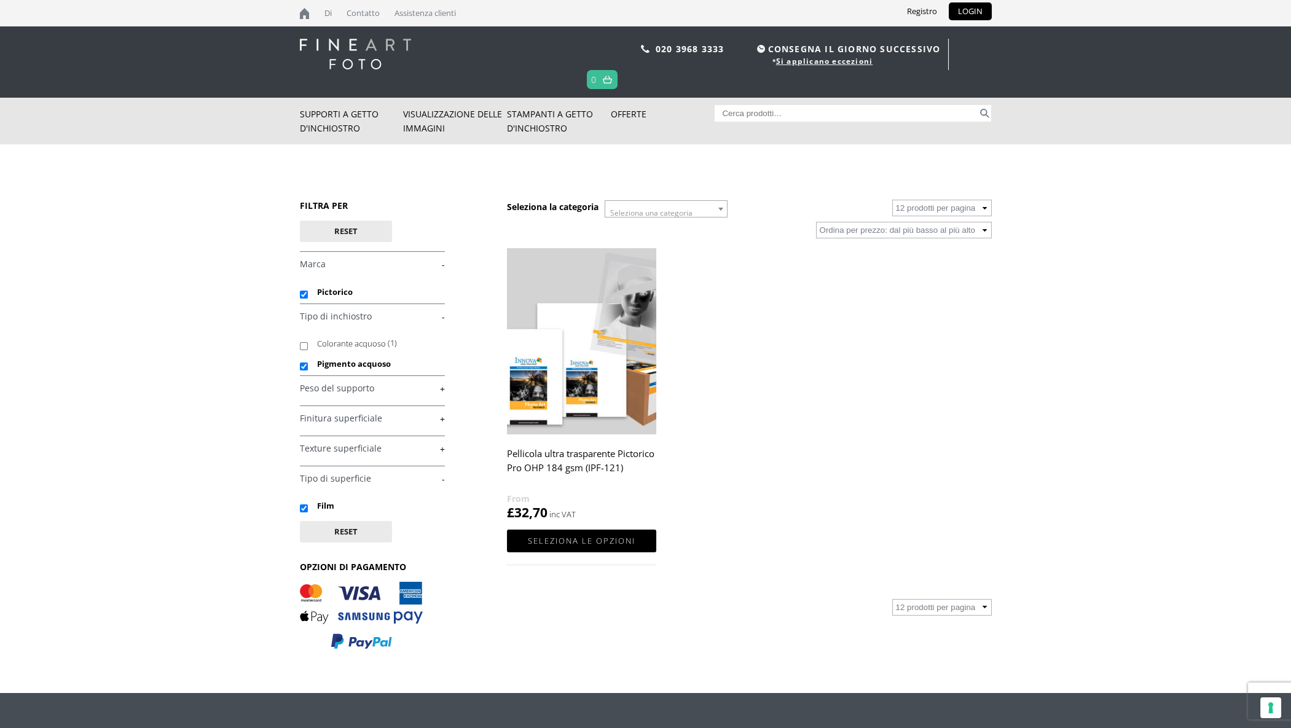
click at [353, 450] on link "+" at bounding box center [372, 449] width 145 height 12
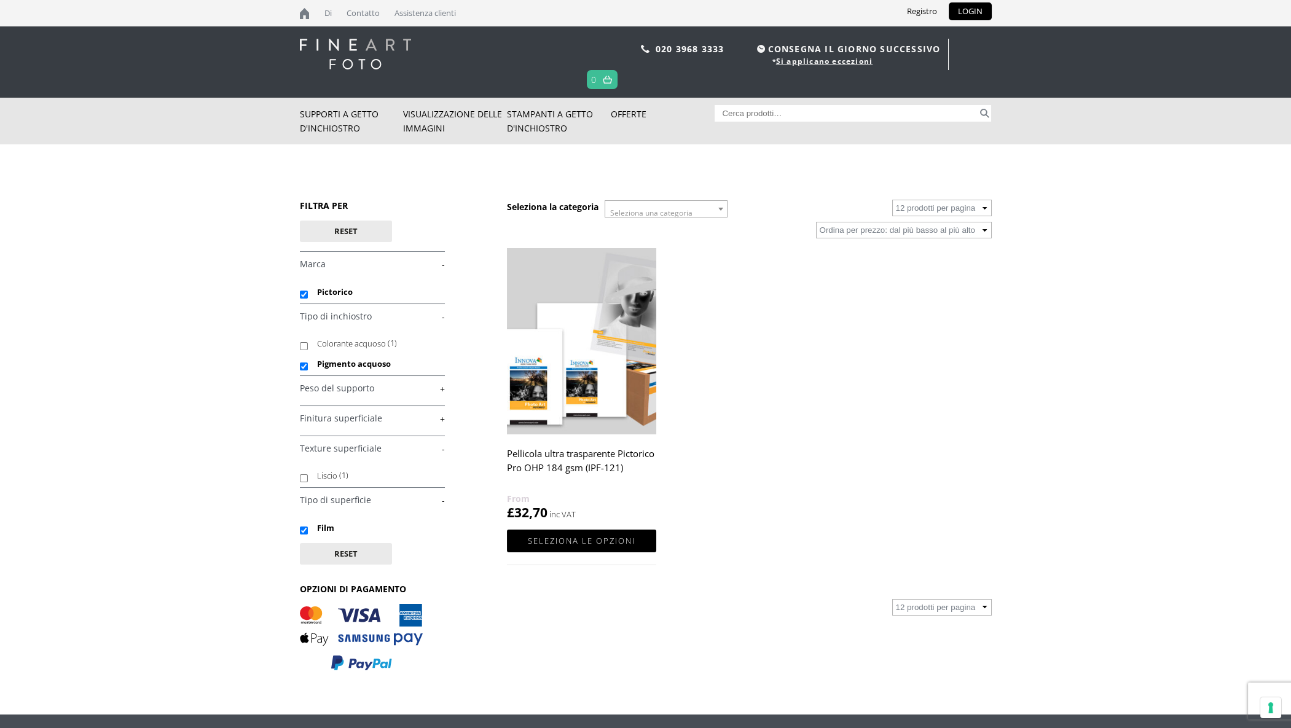
click at [303, 481] on input "[PERSON_NAME] (1)" at bounding box center [304, 478] width 8 height 8
checkbox input "true"
click at [351, 421] on link "+" at bounding box center [372, 419] width 145 height 12
click at [389, 419] on link "+" at bounding box center [372, 419] width 145 height 12
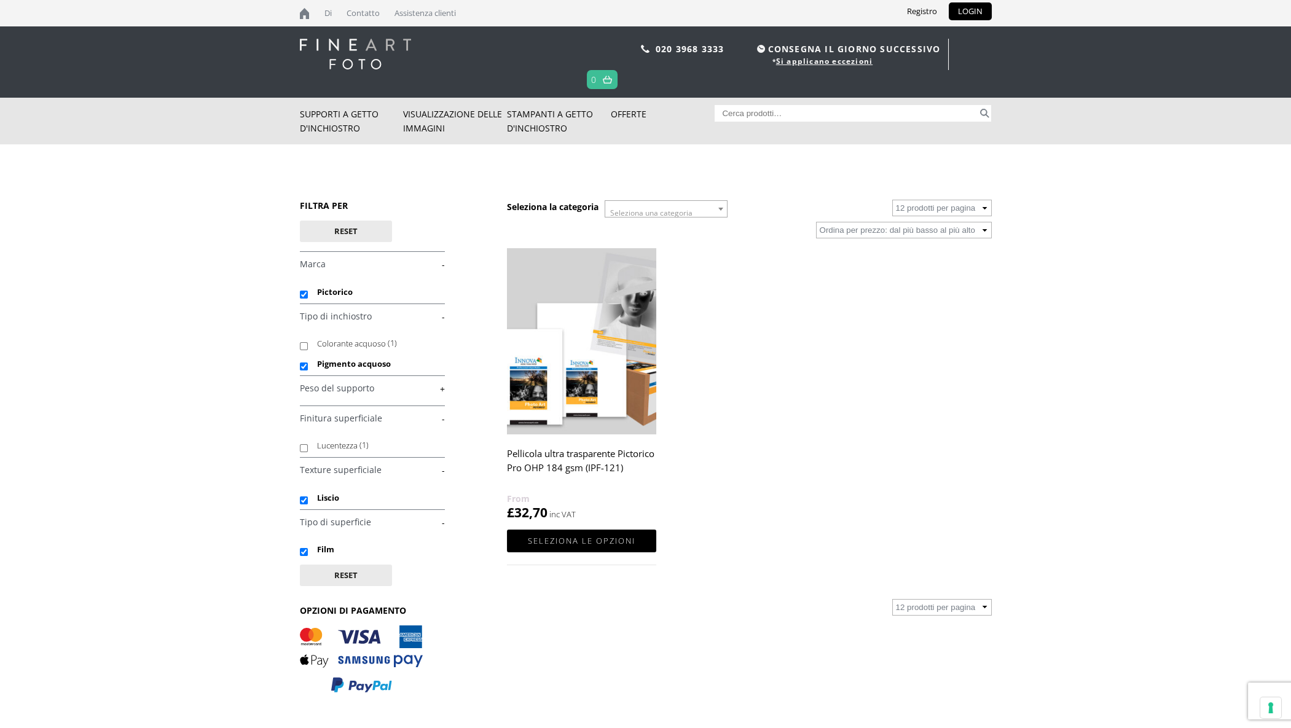
click at [304, 451] on input "Lucentezza (1)" at bounding box center [304, 448] width 8 height 8
checkbox input "true"
click at [370, 390] on link "+" at bounding box center [372, 389] width 145 height 12
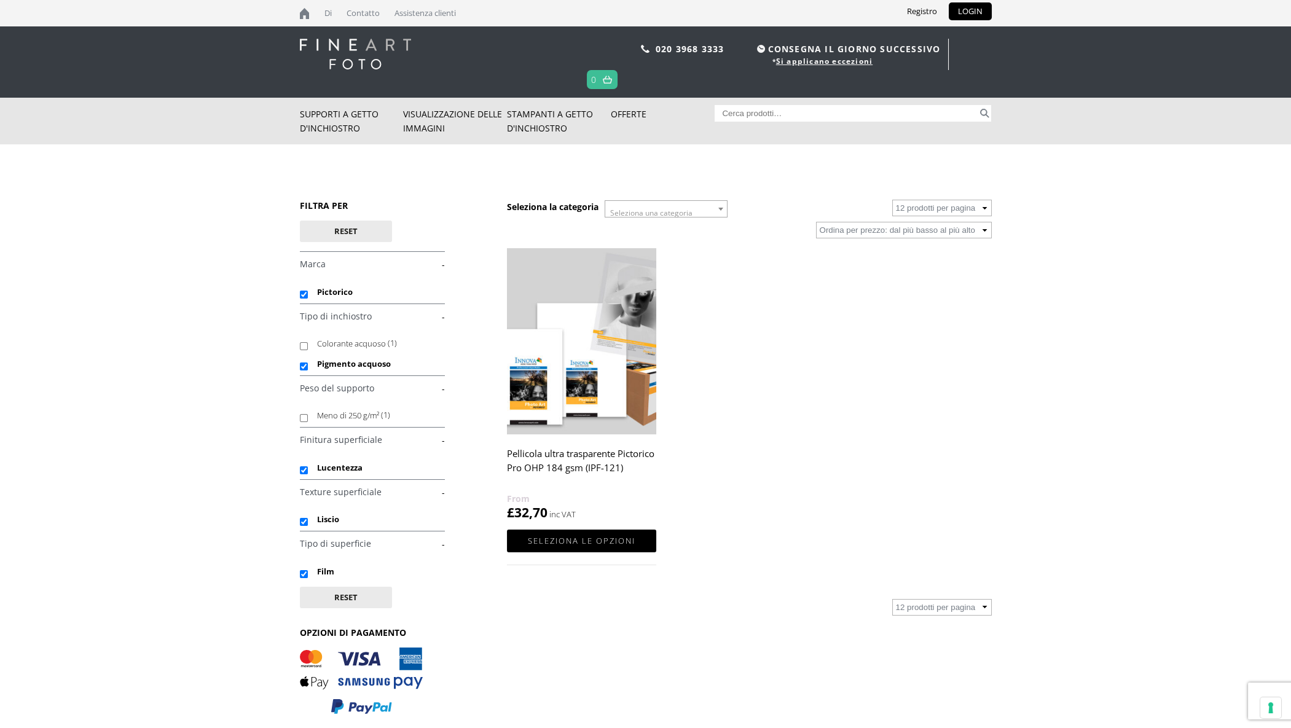
click at [303, 419] on input "Meno di 250 g/m² (1)" at bounding box center [304, 418] width 8 height 8
checkbox input "true"
click at [968, 210] on select "12 prodotti per pagina 36 prodotti per pagina 72 prodotti per pagina" at bounding box center [942, 208] width 100 height 17
click at [812, 353] on ul "Pellicola ultra trasparente Pictorico Pro OHP 184 gsm (IPF-121) £ 32,70 Selezio…" at bounding box center [749, 418] width 484 height 341
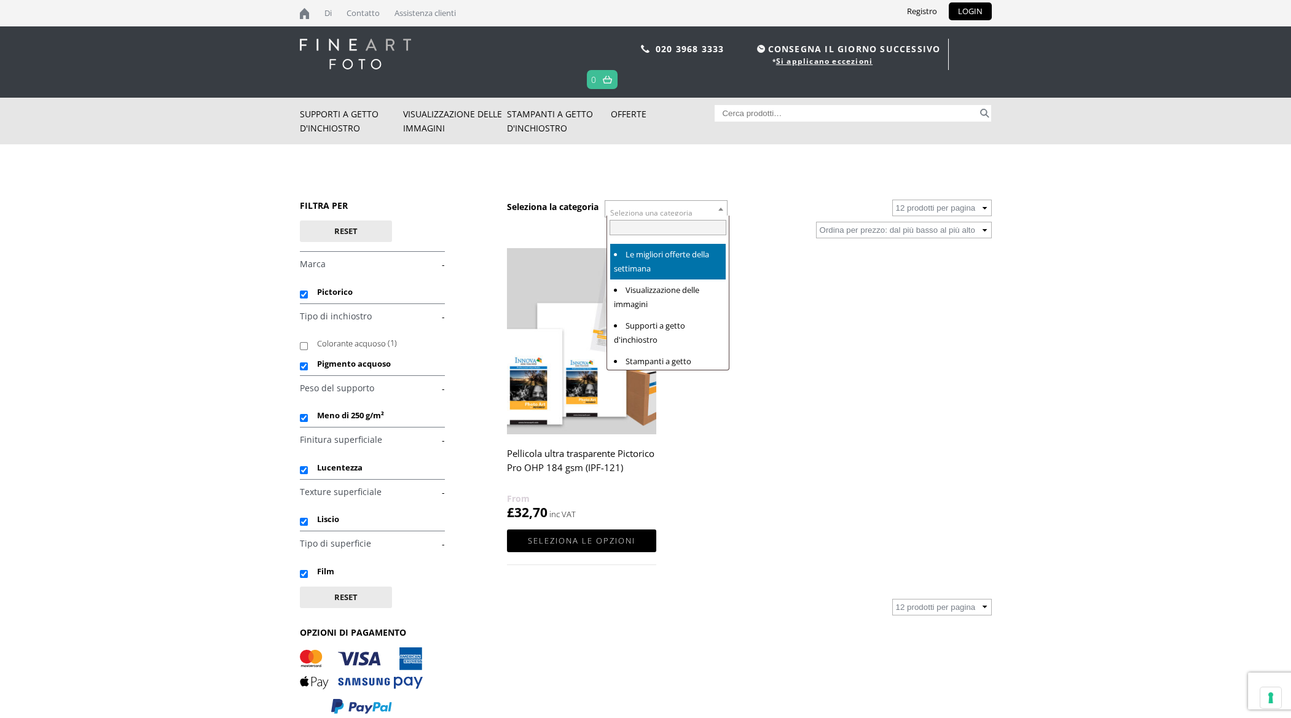
click at [719, 209] on span at bounding box center [720, 209] width 12 height 16
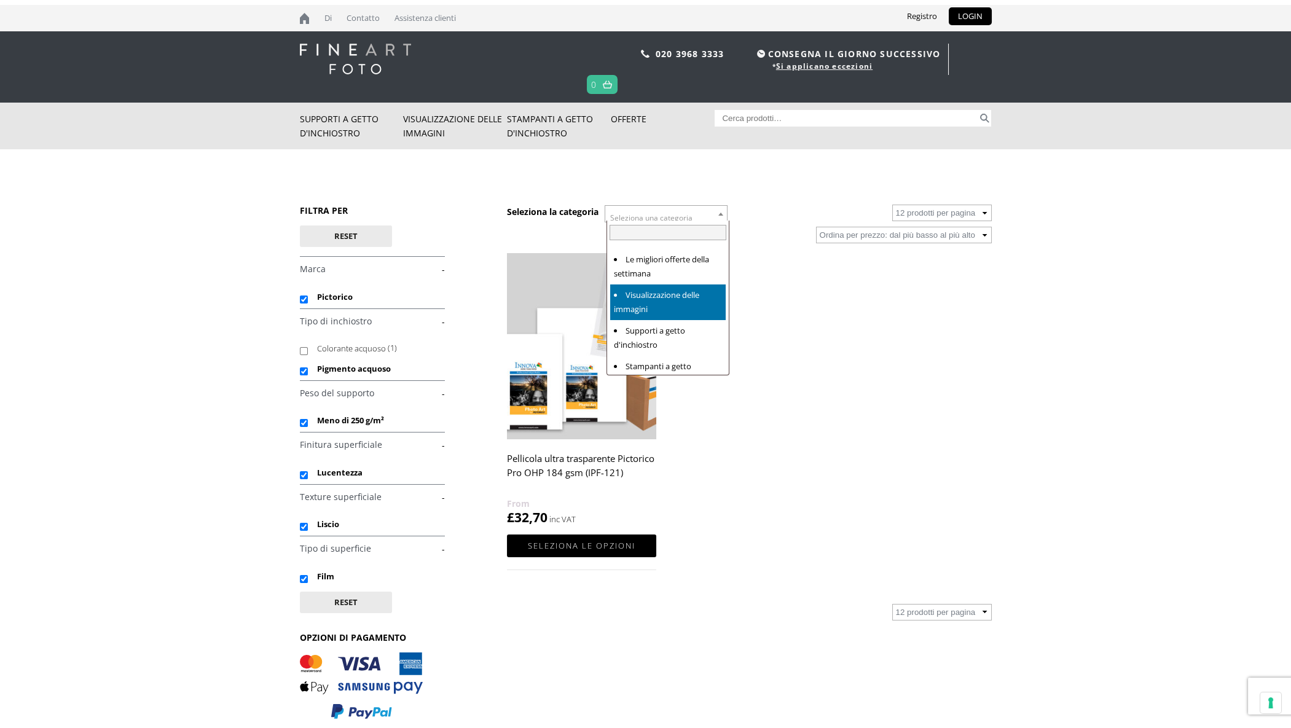
scroll to position [41, 0]
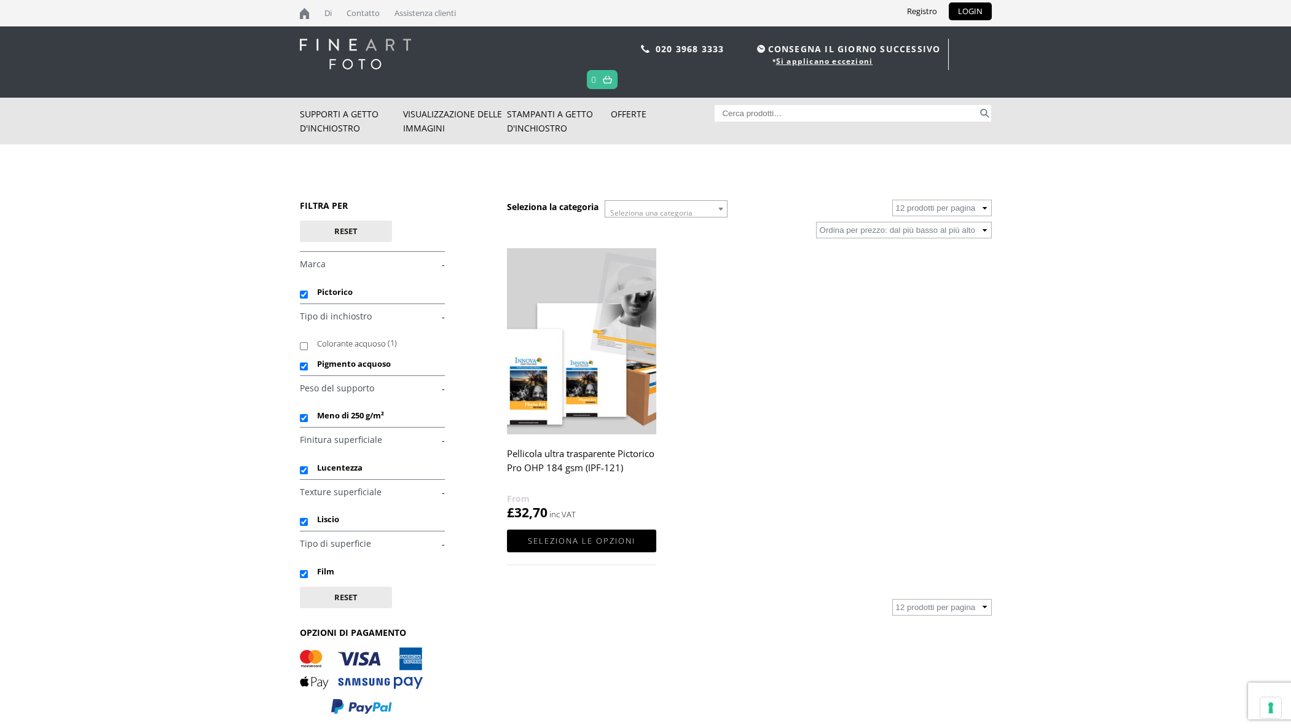
click at [938, 235] on select "Ordina per più recente Ordina per prezzo: dal più basso al più alto Ordina per …" at bounding box center [904, 230] width 176 height 17
click at [940, 229] on select "Ordina per più recente Ordina per prezzo: dal più basso al più alto Ordina per …" at bounding box center [904, 230] width 176 height 17
click at [803, 422] on ul "Pellicola ultra trasparente Pictorico Pro OHP 184 gsm (IPF-121) £ 32,70 Selezio…" at bounding box center [749, 418] width 484 height 341
click at [965, 613] on select "12 prodotti per pagina 36 prodotti per pagina 72 prodotti per pagina" at bounding box center [942, 607] width 100 height 17
click at [926, 548] on ul "Pellicola ultra trasparente Pictorico Pro OHP 184 gsm (IPF-121) £ 32,70 Selezio…" at bounding box center [749, 418] width 484 height 341
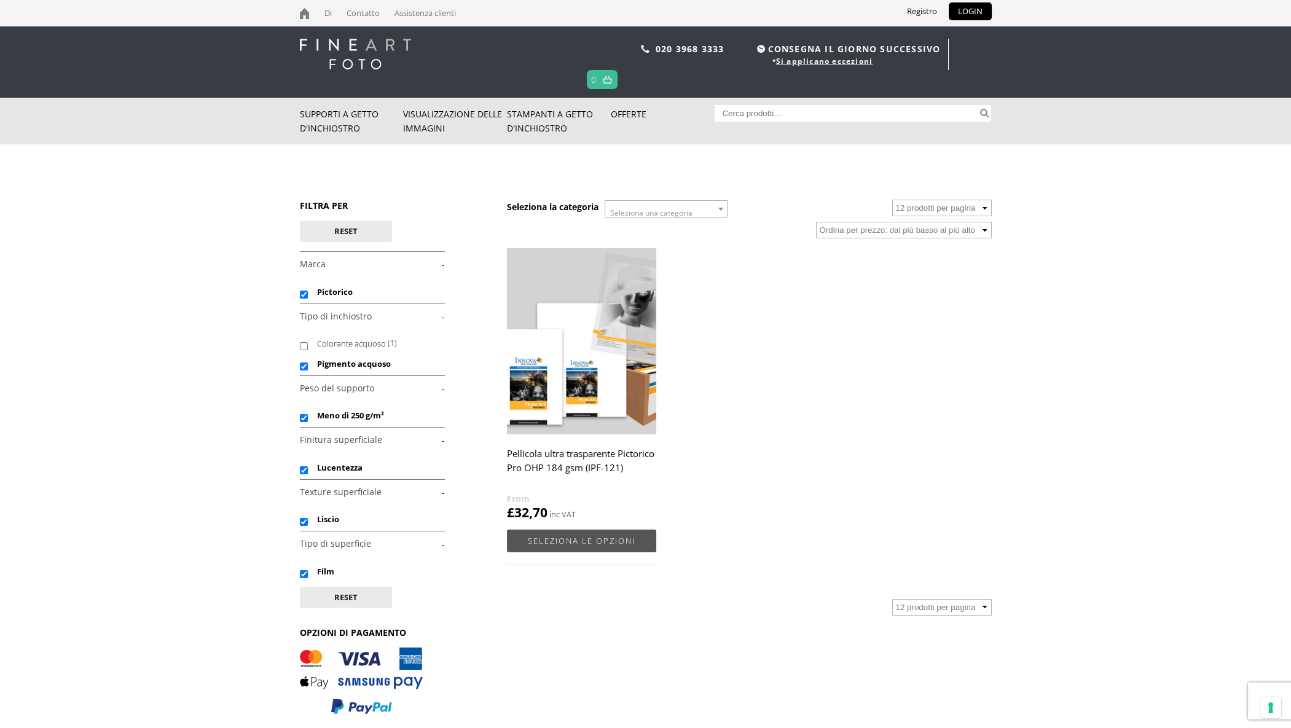
click at [580, 546] on font "Seleziona le opzioni" at bounding box center [582, 540] width 108 height 11
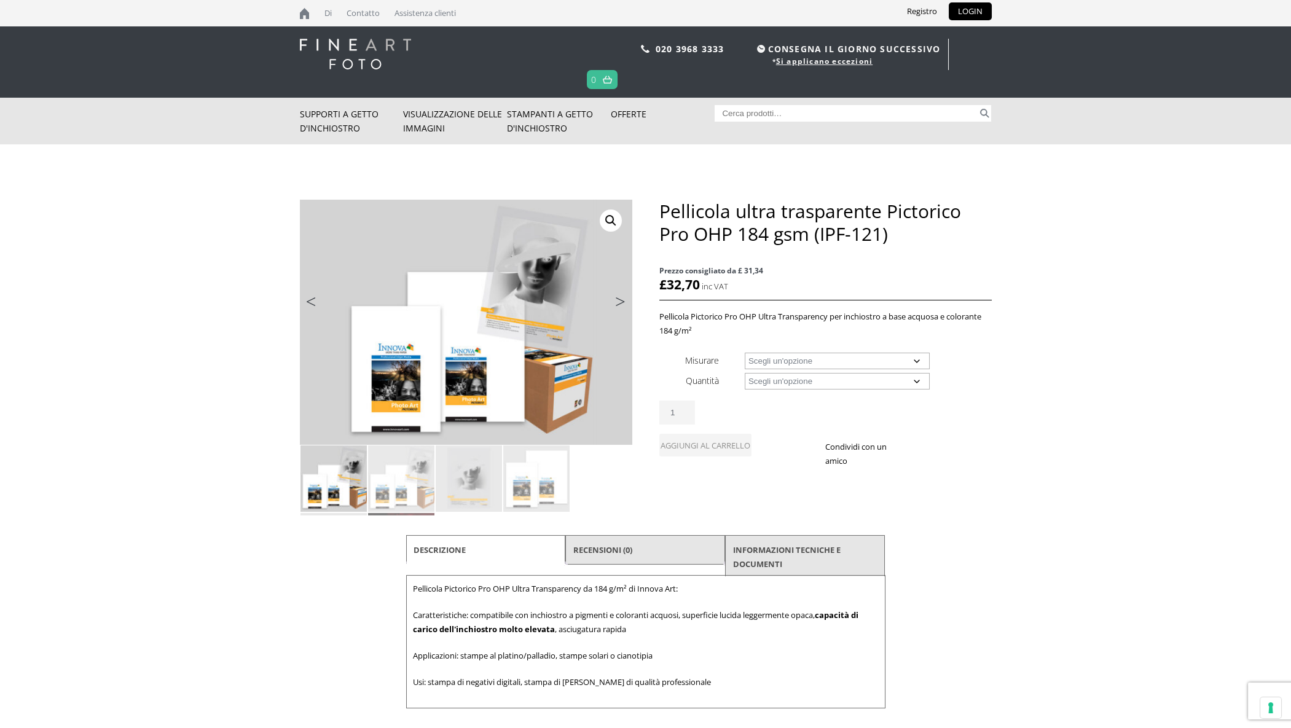
click at [804, 362] on select "Scegli un'opzione Foglio A4 Foglio A3+ Rotolo largo 17" Rotolo largo 24" Rotolo…" at bounding box center [837, 361] width 185 height 17
click at [745, 353] on select "Scegli un'opzione Foglio A4 Foglio A3+ Rotolo largo 17" Rotolo largo 24" Rotolo…" at bounding box center [837, 361] width 185 height 17
click at [794, 360] on select "Choose an option A4 Sheet A3+ Sheet 17" Wide Roll 24" Wide Roll 44" Wide Roll" at bounding box center [837, 361] width 185 height 17
click at [799, 362] on select "Choose an option A4 Sheet A3+ Sheet 17" Wide Roll 24" Wide Roll 44" Wide Roll" at bounding box center [837, 361] width 185 height 17
click at [745, 353] on select "Choose an option A4 Sheet A3+ Sheet 17" Wide Roll 24" Wide Roll 44" Wide Roll" at bounding box center [837, 361] width 185 height 17
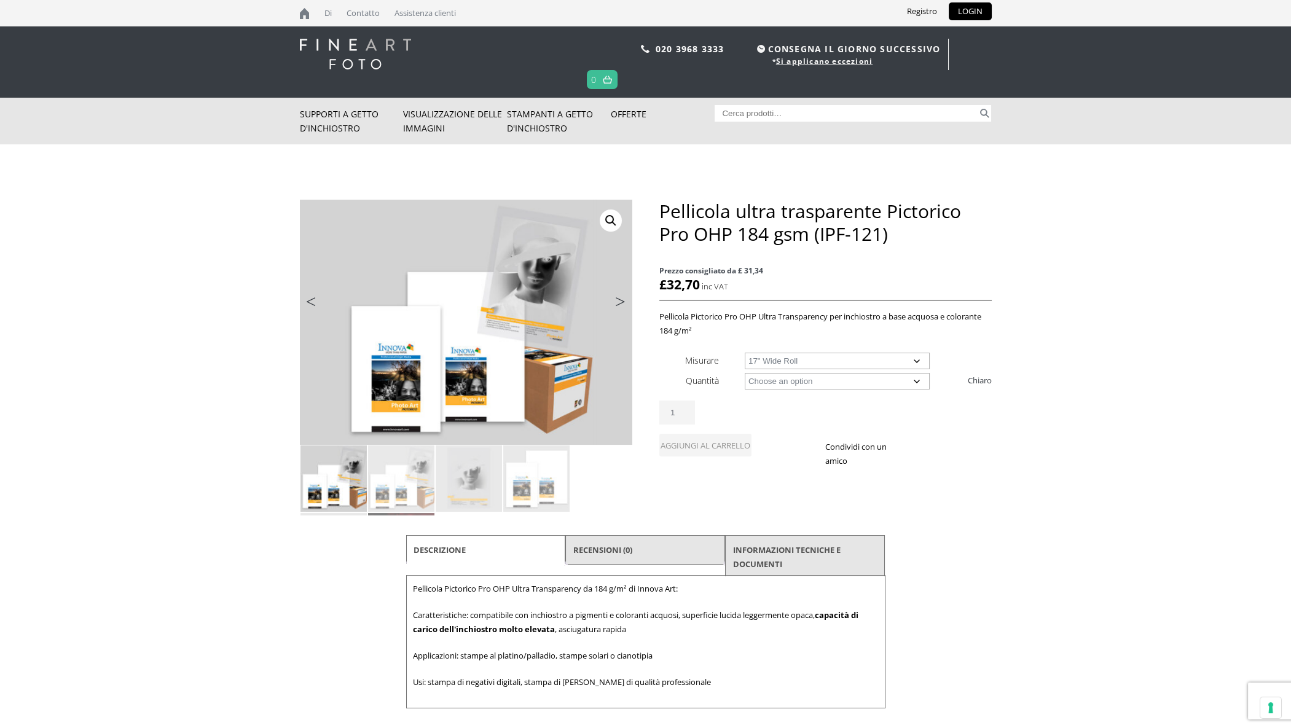
select select "17-wide-roll"
click at [792, 382] on select "Choose an option 20m" at bounding box center [837, 381] width 185 height 17
select select "20m"
click at [745, 373] on select "Choose an option 20m" at bounding box center [837, 381] width 185 height 17
select select "17-wide-roll"
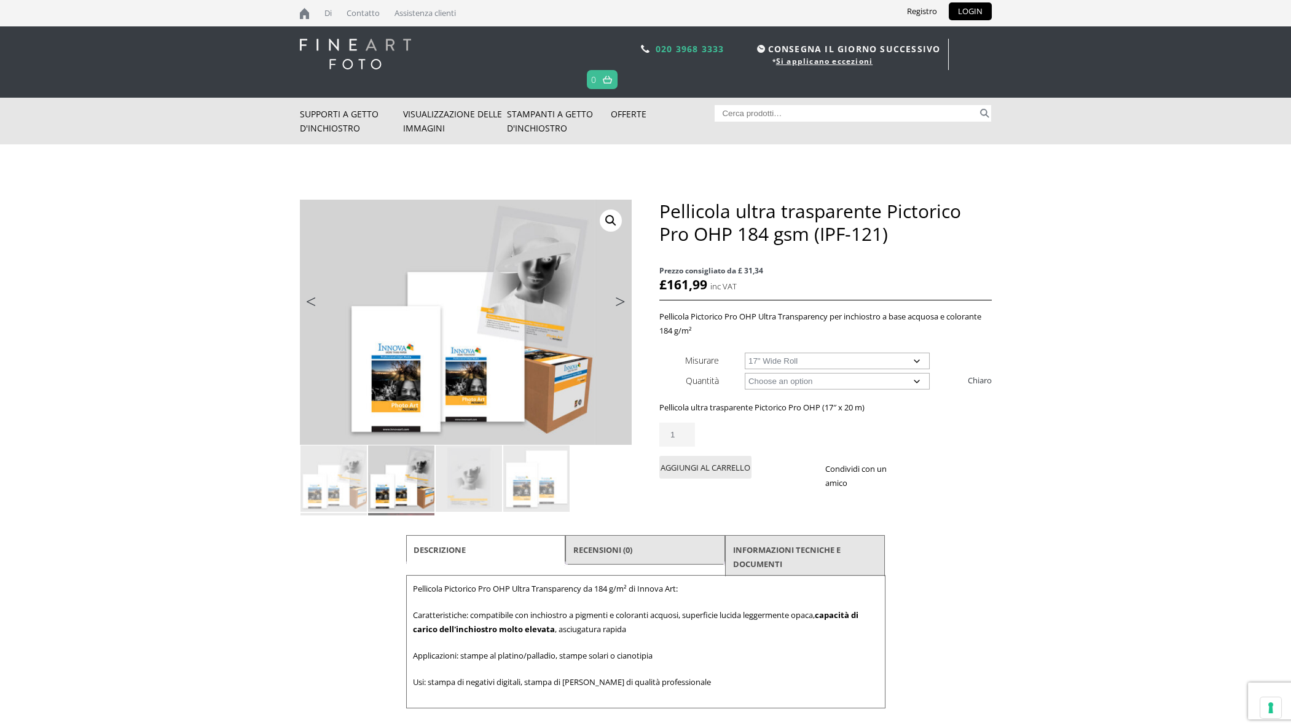
click at [695, 47] on font "020 3968 3333" at bounding box center [689, 49] width 69 height 12
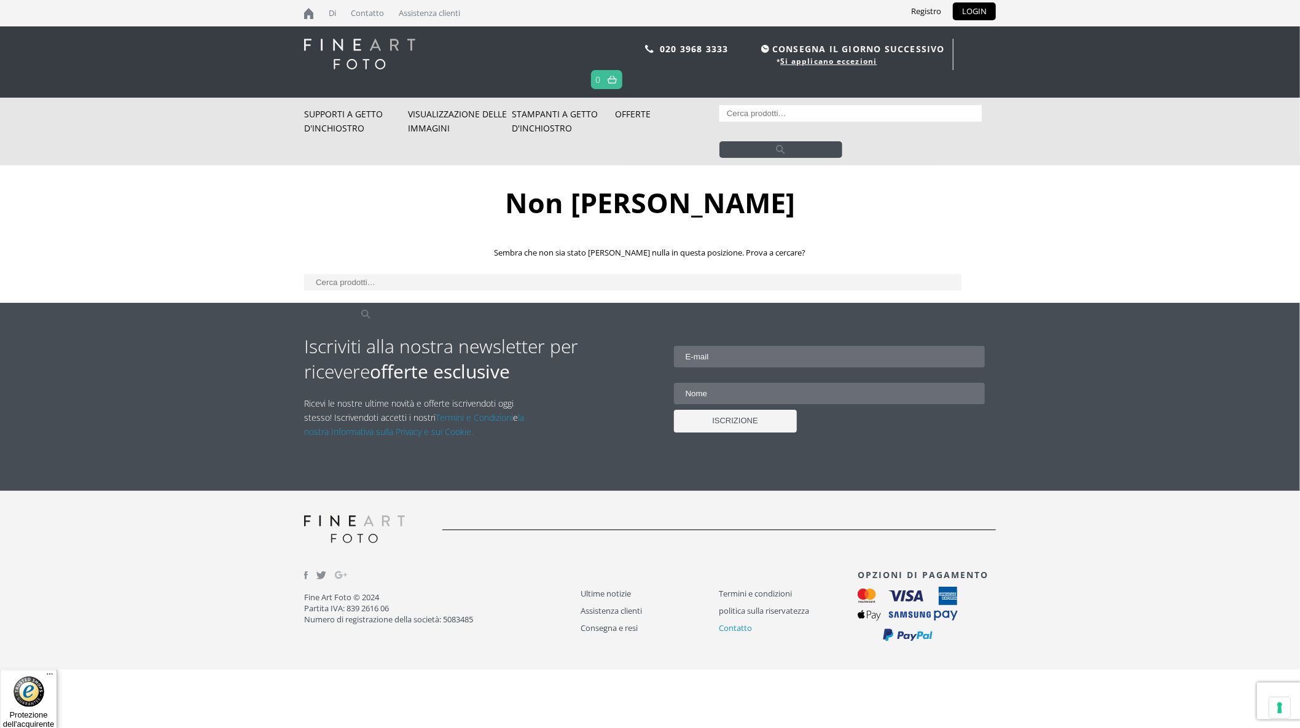
click at [738, 629] on font "Contatto" at bounding box center [735, 627] width 33 height 11
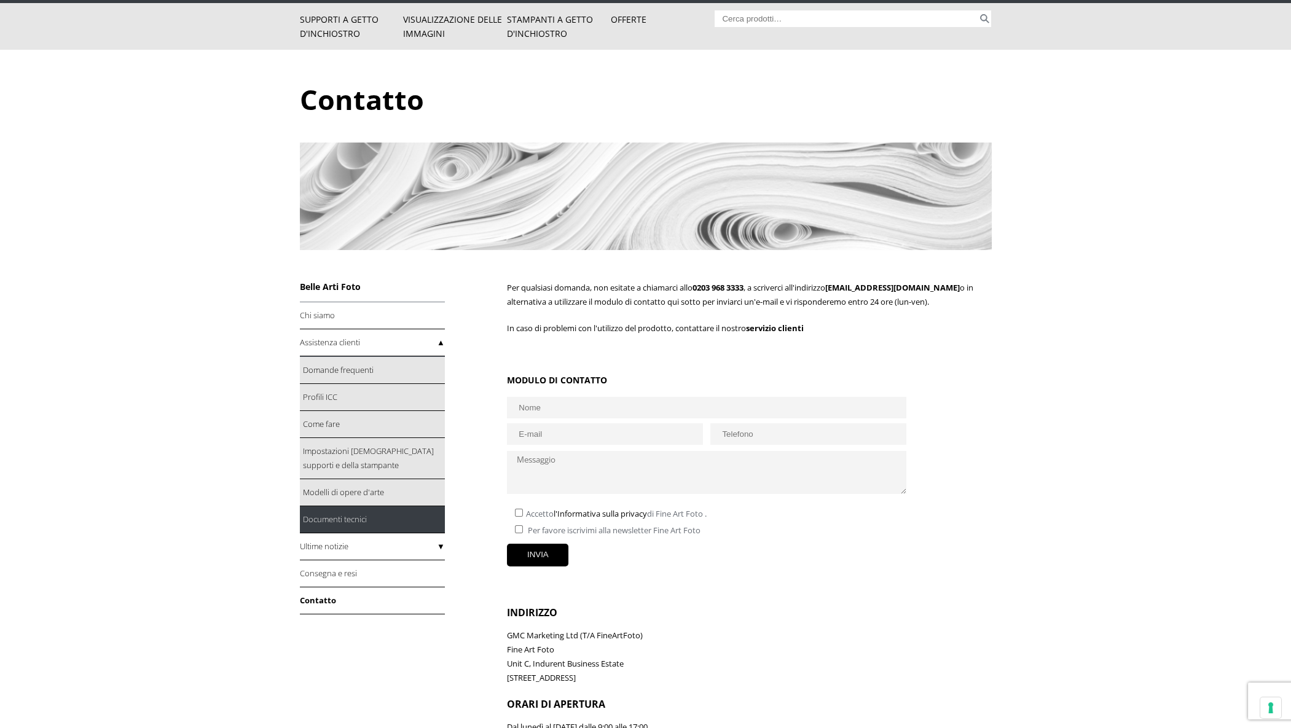
scroll to position [123, 0]
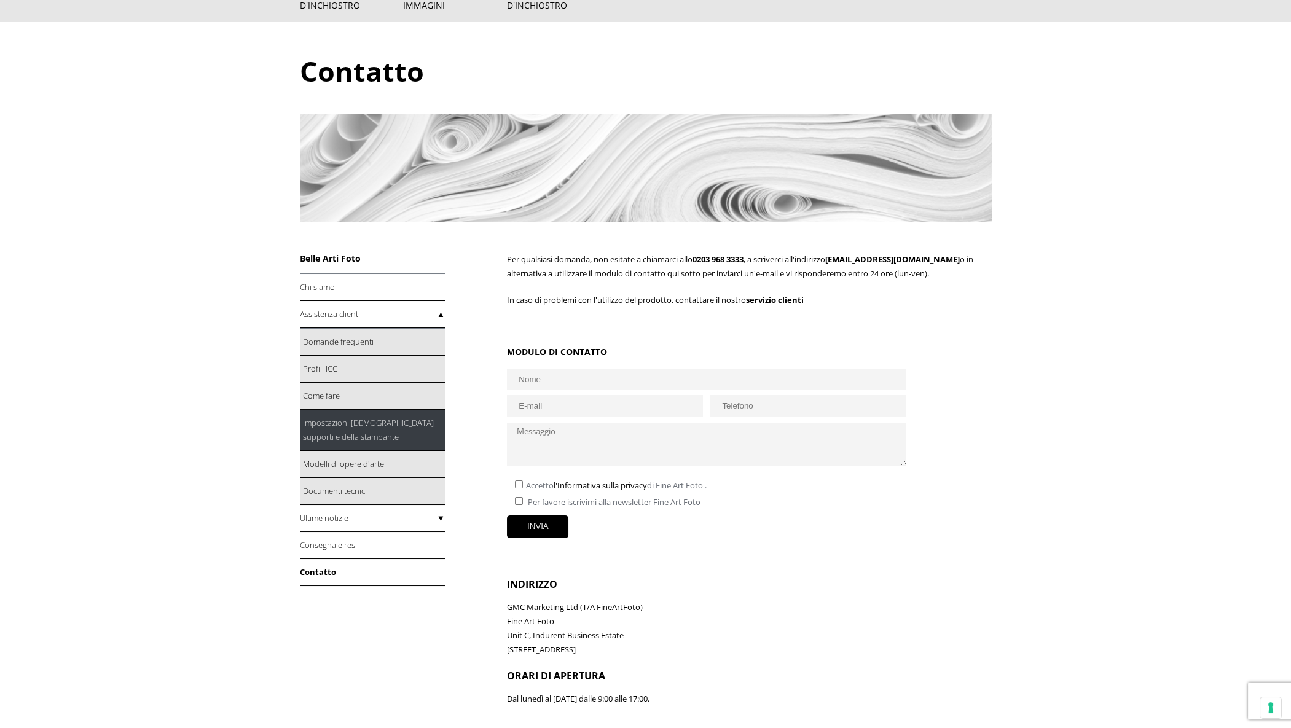
click at [323, 426] on font "Impostazioni [DEMOGRAPHIC_DATA] supporti e della stampante" at bounding box center [368, 429] width 131 height 25
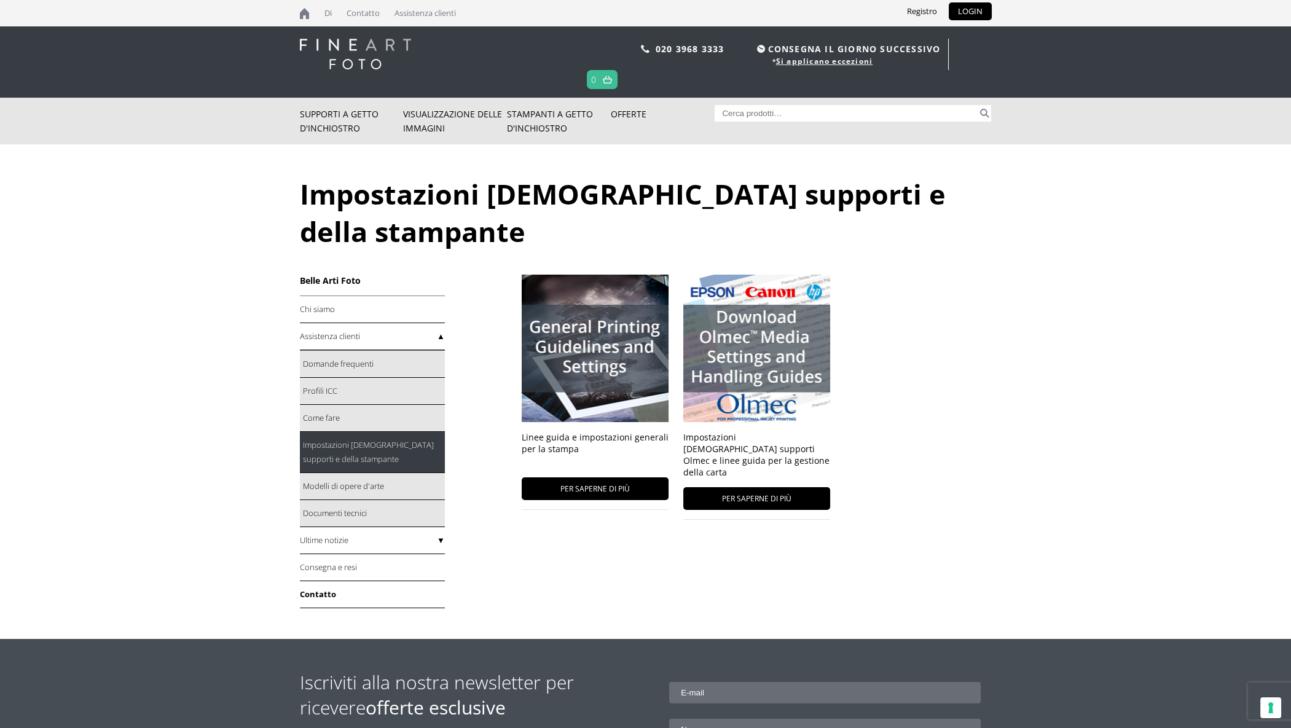
click at [324, 589] on font "Contatto" at bounding box center [318, 594] width 36 height 11
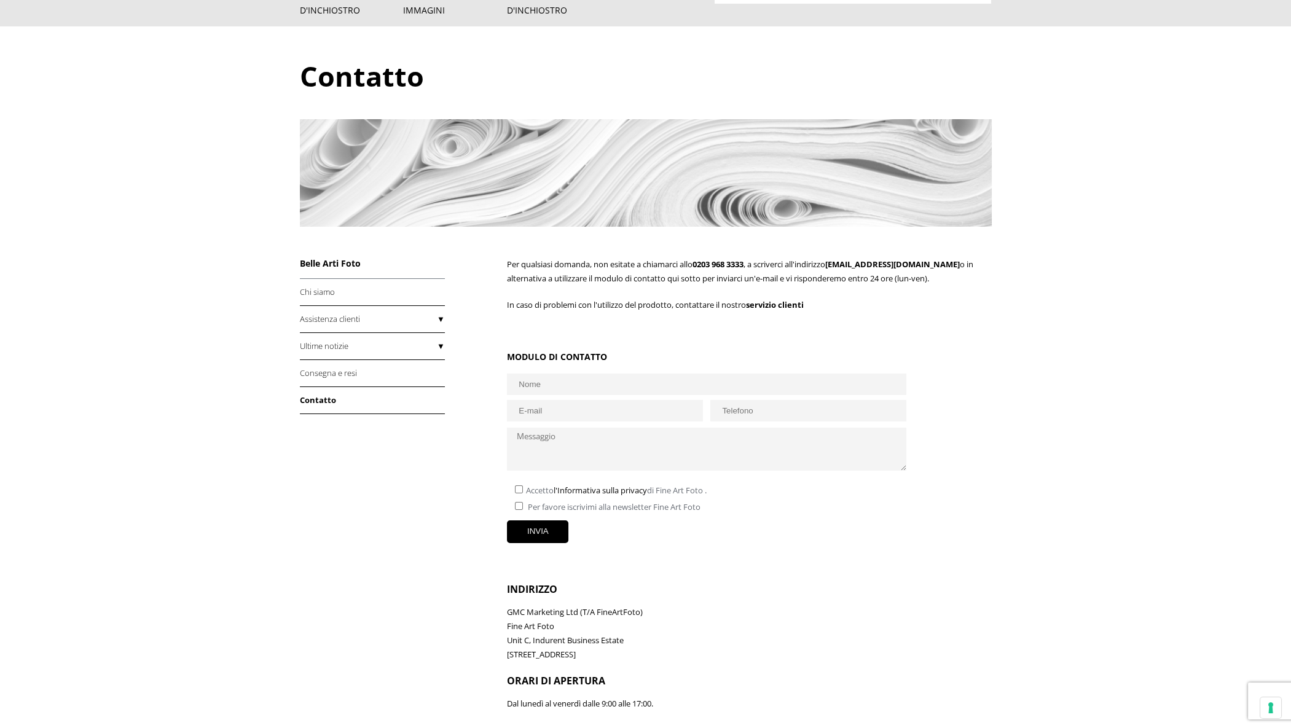
scroll to position [123, 0]
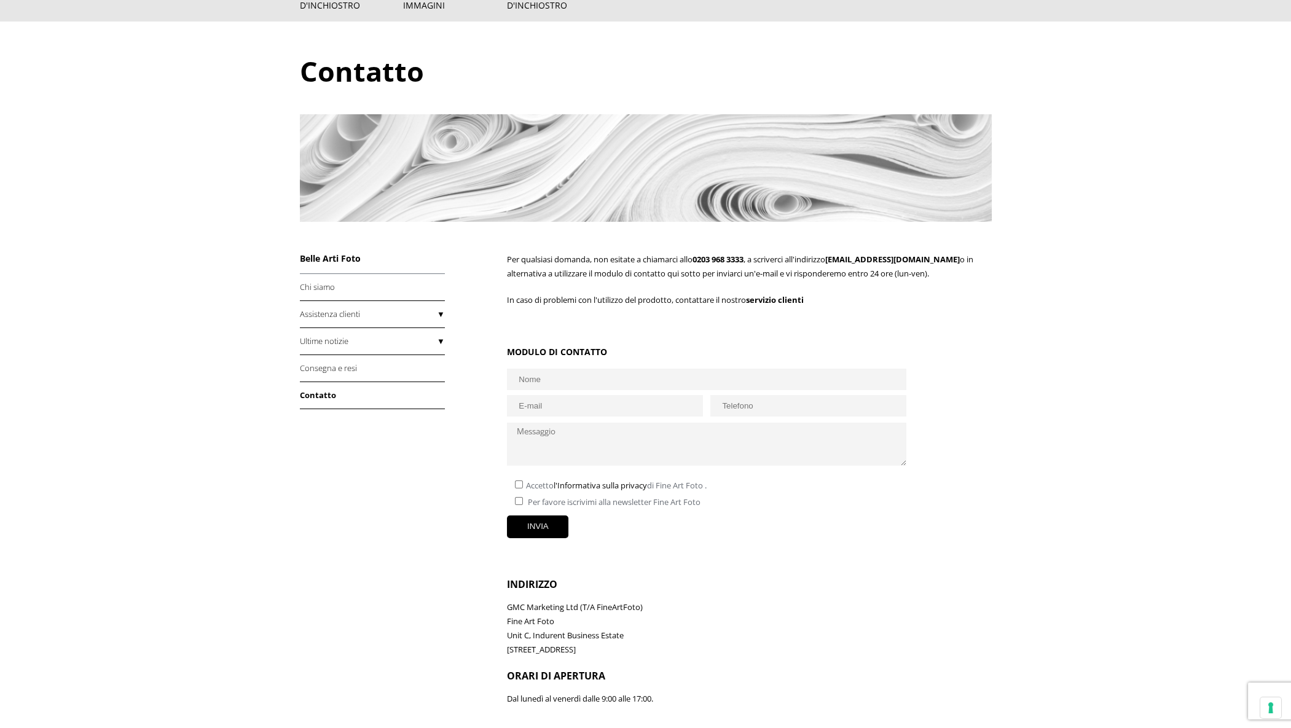
paste textarea "Good evening, some time ago I purchased Pictorico film from you."
paste textarea "I have an Epson Stylus Pro 7900 printer, equipped with piezographic inks...."
paste textarea "oes Pictorico support Cone EditionPress? Opaque inks? Or only glossy inks? Than…"
click at [700, 439] on textarea "Good evening, some time ago I purchased Pictorico film from you. I have an Epso…" at bounding box center [706, 444] width 399 height 43
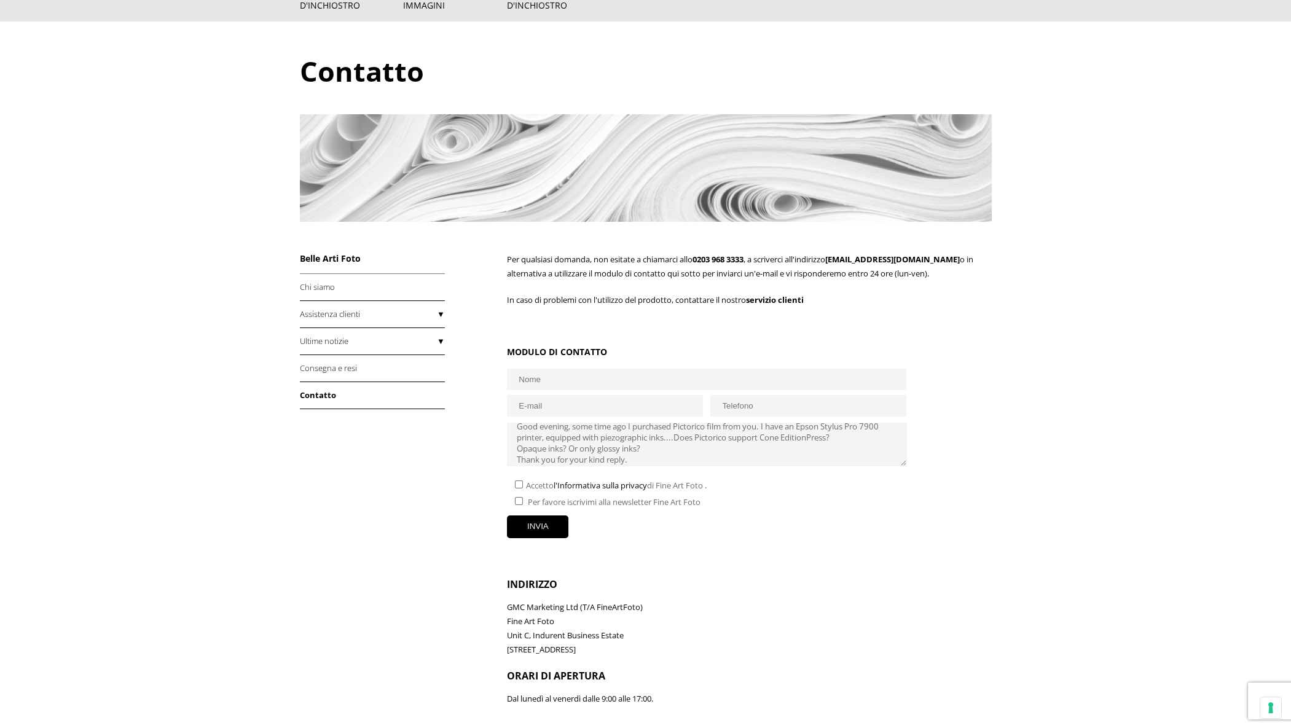
click at [700, 441] on textarea "Good evening, some time ago I purchased Pictorico film from you. I have an Epso…" at bounding box center [706, 444] width 399 height 43
click at [515, 448] on textarea "Good evening, some time ago I purchased Pictorico film from you. I have an Epso…" at bounding box center [706, 444] width 399 height 43
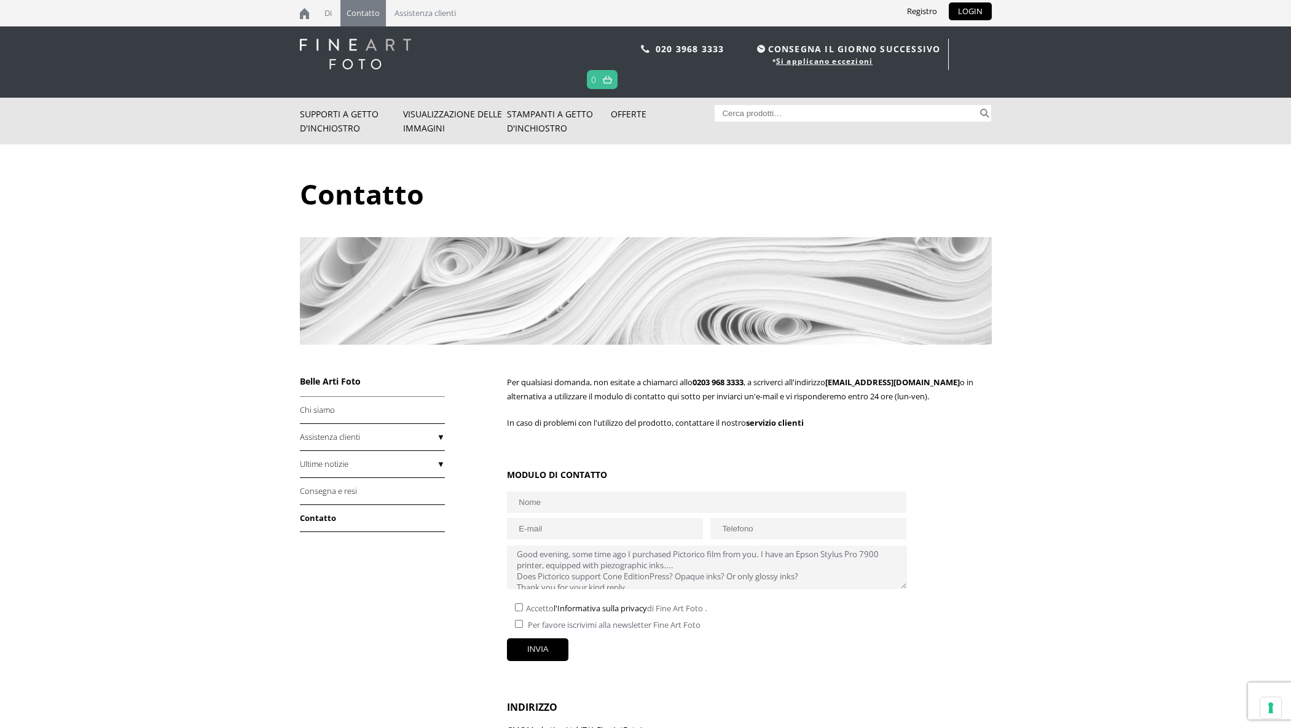
drag, startPoint x: 515, startPoint y: 555, endPoint x: 571, endPoint y: 555, distance: 55.9
click at [571, 555] on textarea "Good evening, some time ago I purchased Pictorico film from you. I have an Epso…" at bounding box center [706, 567] width 399 height 43
click at [571, 558] on textarea "Good evening, some time ago I purchased Pictorico film from you. I have an Epso…" at bounding box center [706, 567] width 399 height 43
click at [558, 557] on textarea "Good evening, some time ago I purchased Pictorico film from you. I have an Epso…" at bounding box center [706, 567] width 399 height 43
click at [569, 558] on textarea "Good evening, some time ago I purchased Pictorico film from you. I have an Epso…" at bounding box center [706, 567] width 399 height 43
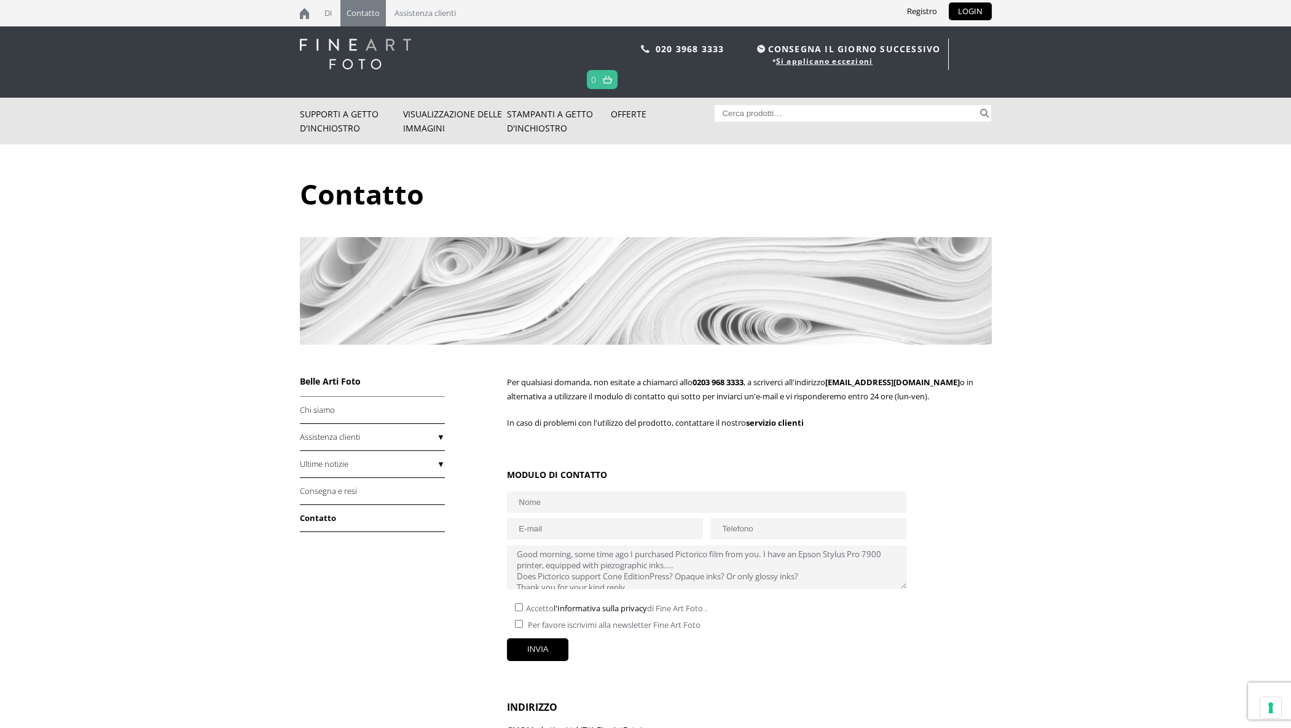
drag, startPoint x: 516, startPoint y: 557, endPoint x: 850, endPoint y: 561, distance: 334.2
click at [850, 561] on textarea "Good morning, some time ago I purchased Pictorico film from you. I have an Epso…" at bounding box center [706, 567] width 399 height 43
click at [711, 563] on textarea "Good morning, some time ago I purchased Pictorico film from you. I have an Epso…" at bounding box center [706, 567] width 399 height 43
click at [679, 569] on textarea "Good morning, some time ago I purchased Pictorico film from you. I have an Epso…" at bounding box center [706, 567] width 399 height 43
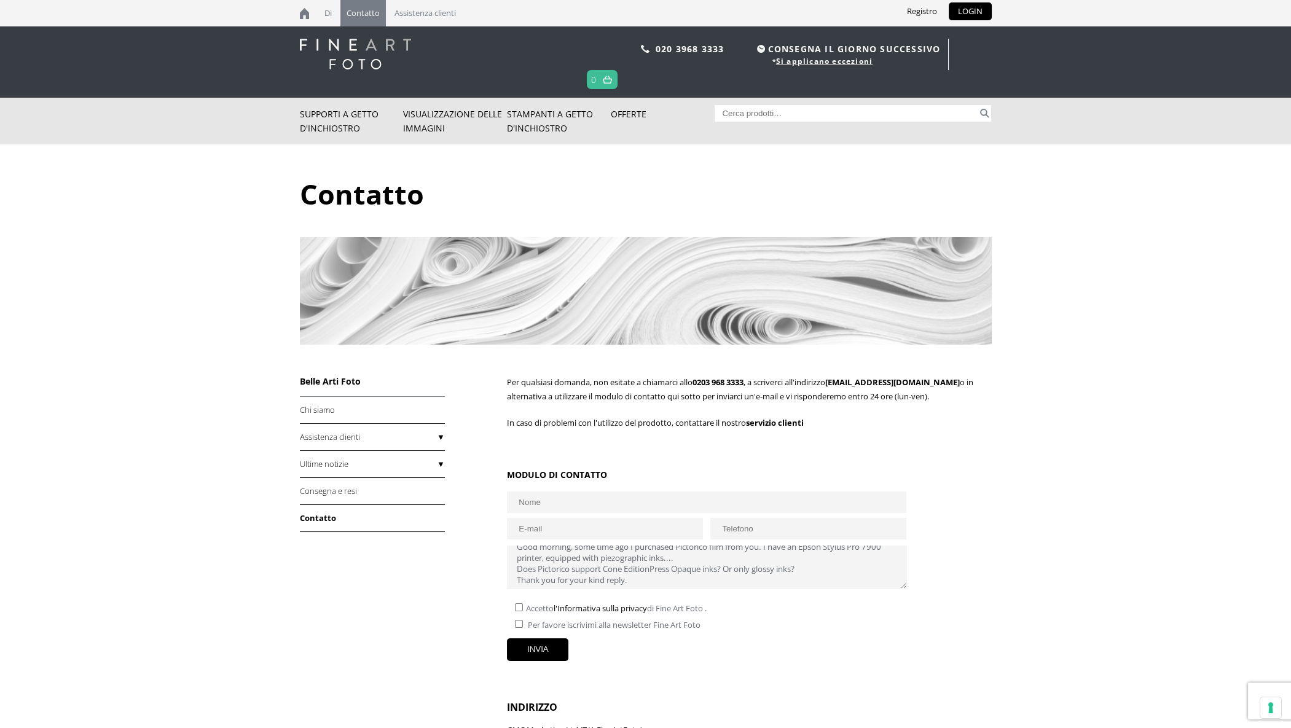
click at [682, 569] on textarea "Good morning, some time ago I purchased Pictorico film from you. I have an Epso…" at bounding box center [706, 567] width 399 height 43
drag, startPoint x: 516, startPoint y: 569, endPoint x: 804, endPoint y: 567, distance: 287.5
click at [804, 567] on textarea "Good morning, some time ago I purchased Pictorico film from you. I have an Epso…" at bounding box center [706, 567] width 399 height 43
type textarea "Good morning, some time ago I purchased Pictorico film from you. I have an Epso…"
click at [517, 608] on input"] "checkbox" at bounding box center [519, 607] width 8 height 8
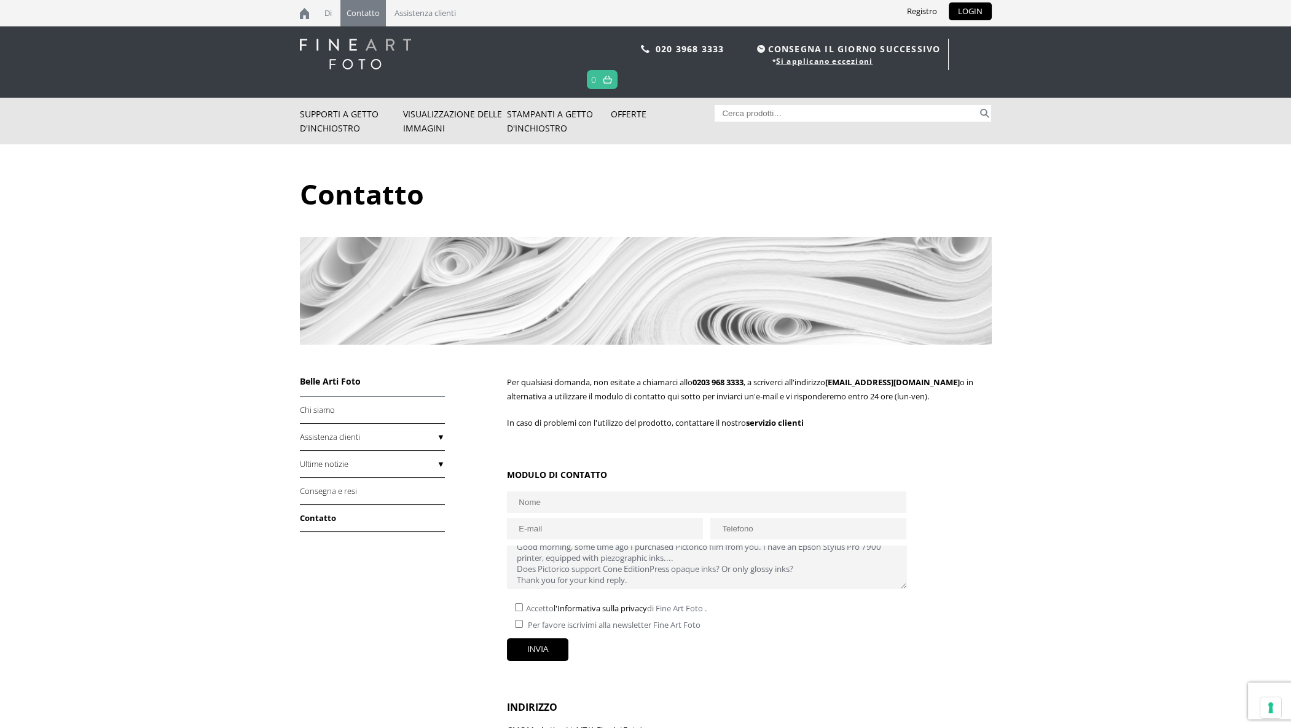
checkbox input"] "true"
click at [535, 648] on input "INVIA" at bounding box center [537, 649] width 61 height 23
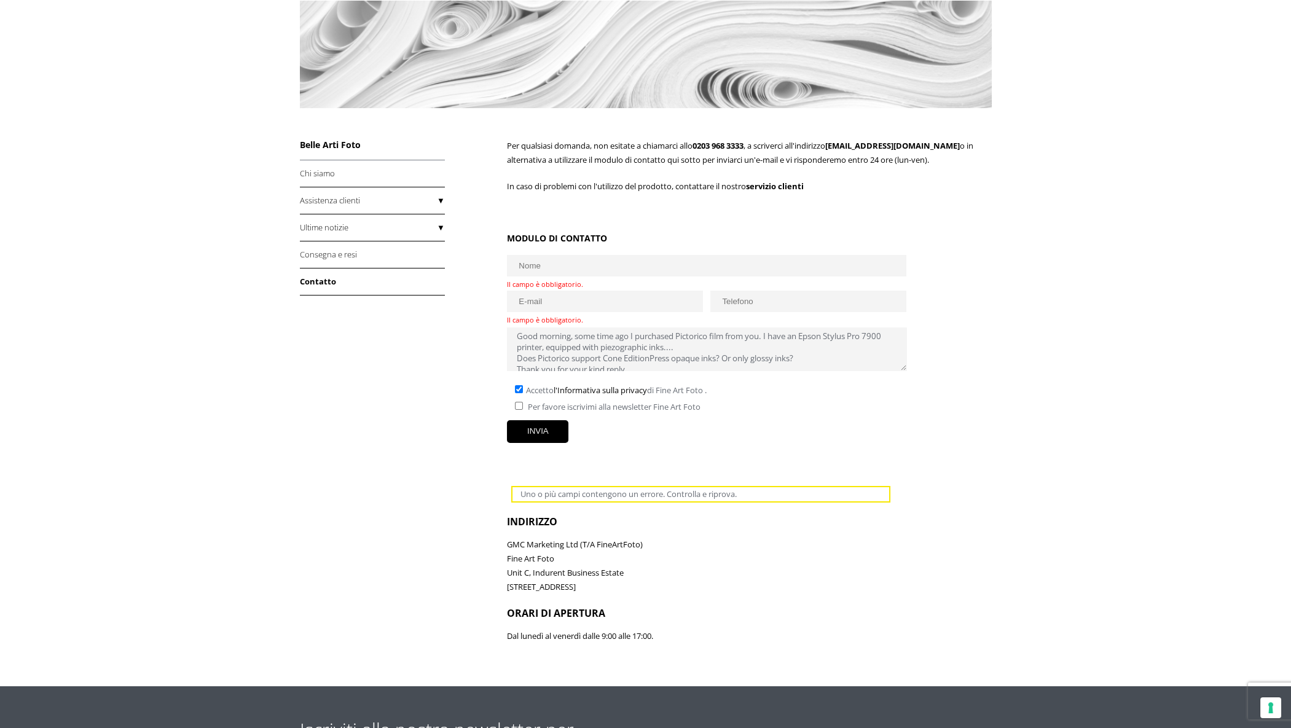
scroll to position [224, 0]
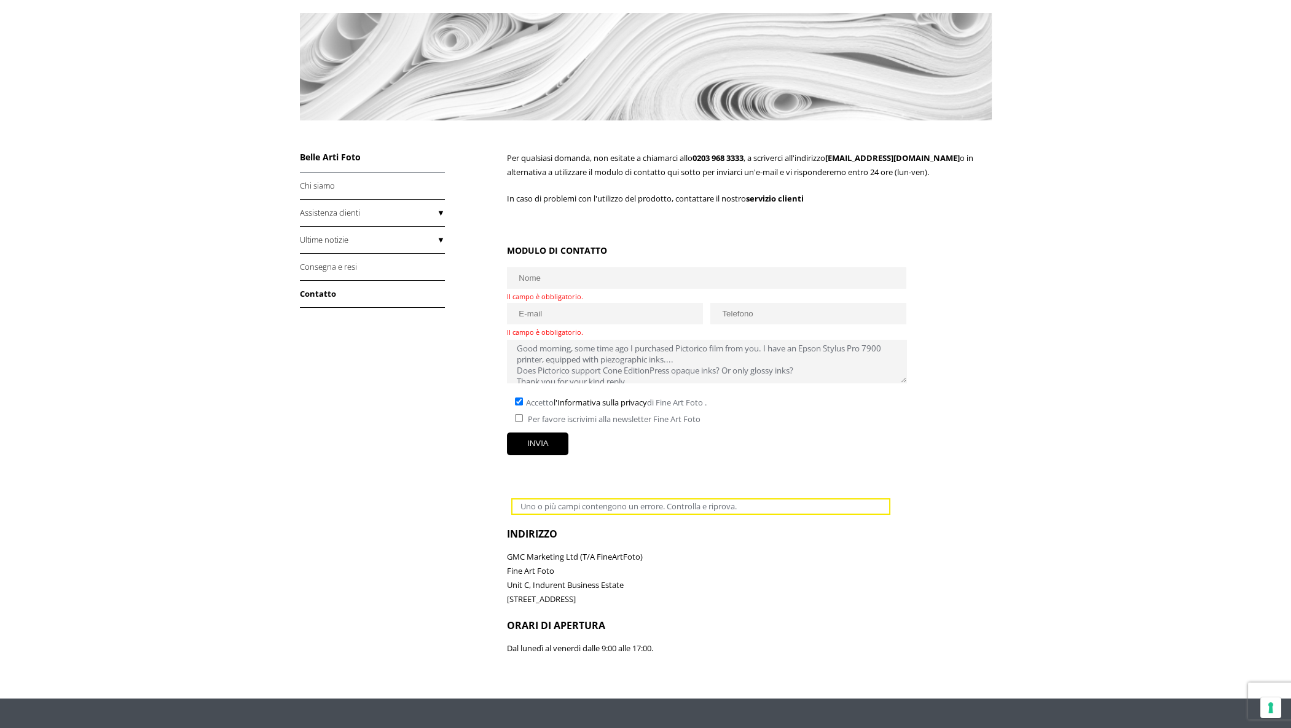
click at [575, 282] on input "text" at bounding box center [706, 278] width 399 height 22
type input "carlo castagnaro"
type input "carlocastagnaro@virgilio.it"
type input "3279820168"
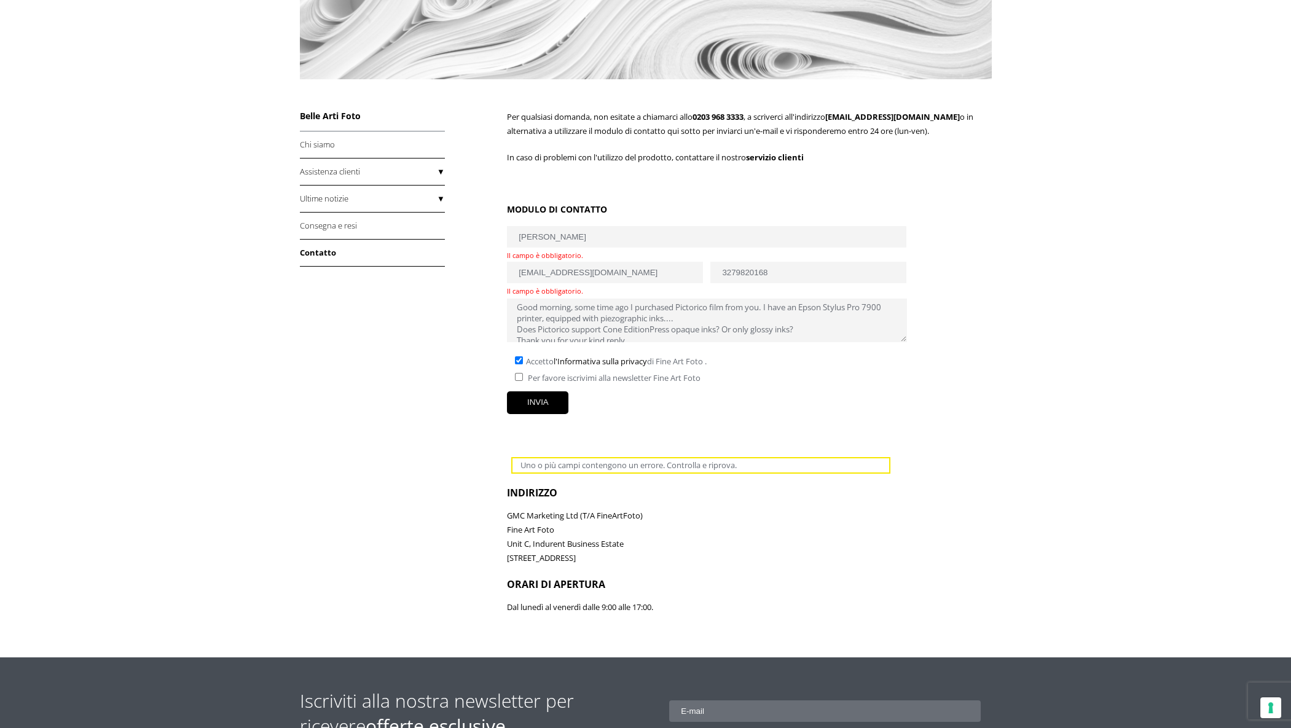
scroll to position [286, 0]
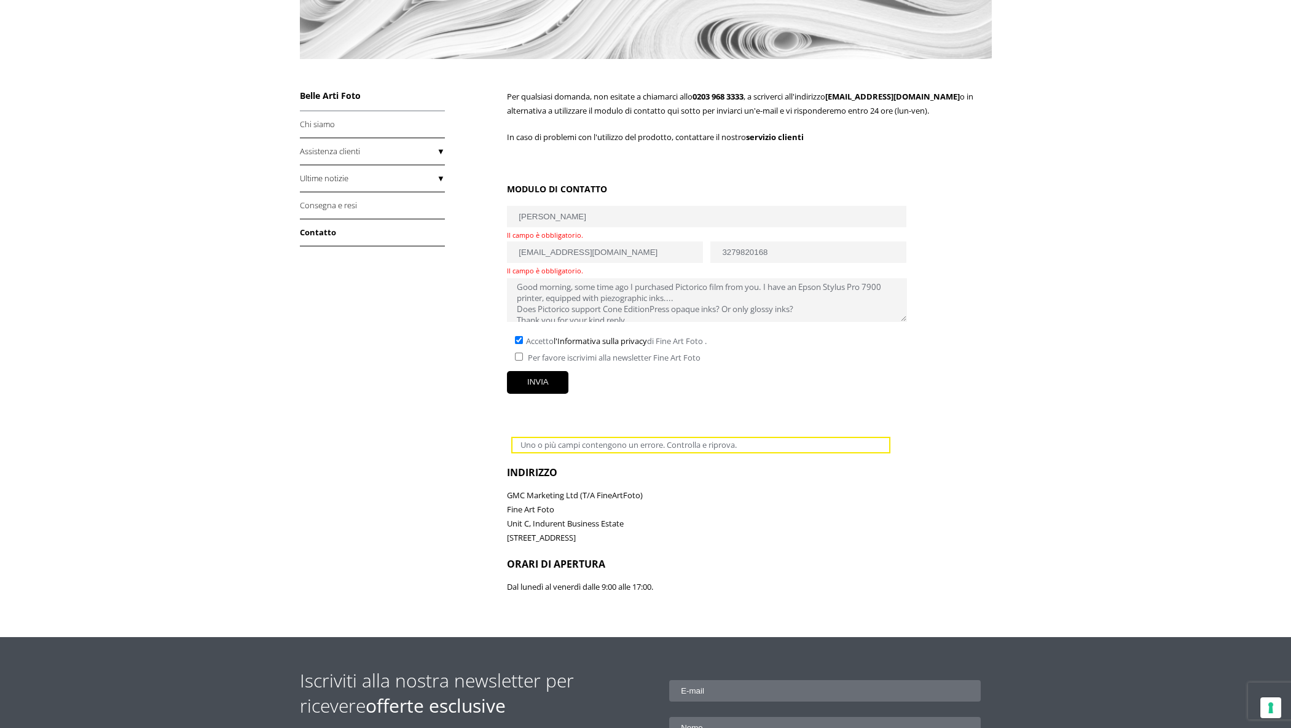
drag, startPoint x: 774, startPoint y: 255, endPoint x: 721, endPoint y: 251, distance: 53.0
click at [721, 251] on input "3279820168" at bounding box center [807, 252] width 195 height 22
drag, startPoint x: 518, startPoint y: 218, endPoint x: 583, endPoint y: 217, distance: 64.5
click at [583, 217] on input "carlo castagnaro" at bounding box center [706, 217] width 399 height 22
click at [590, 216] on input "carlo castagnaro" at bounding box center [706, 217] width 399 height 22
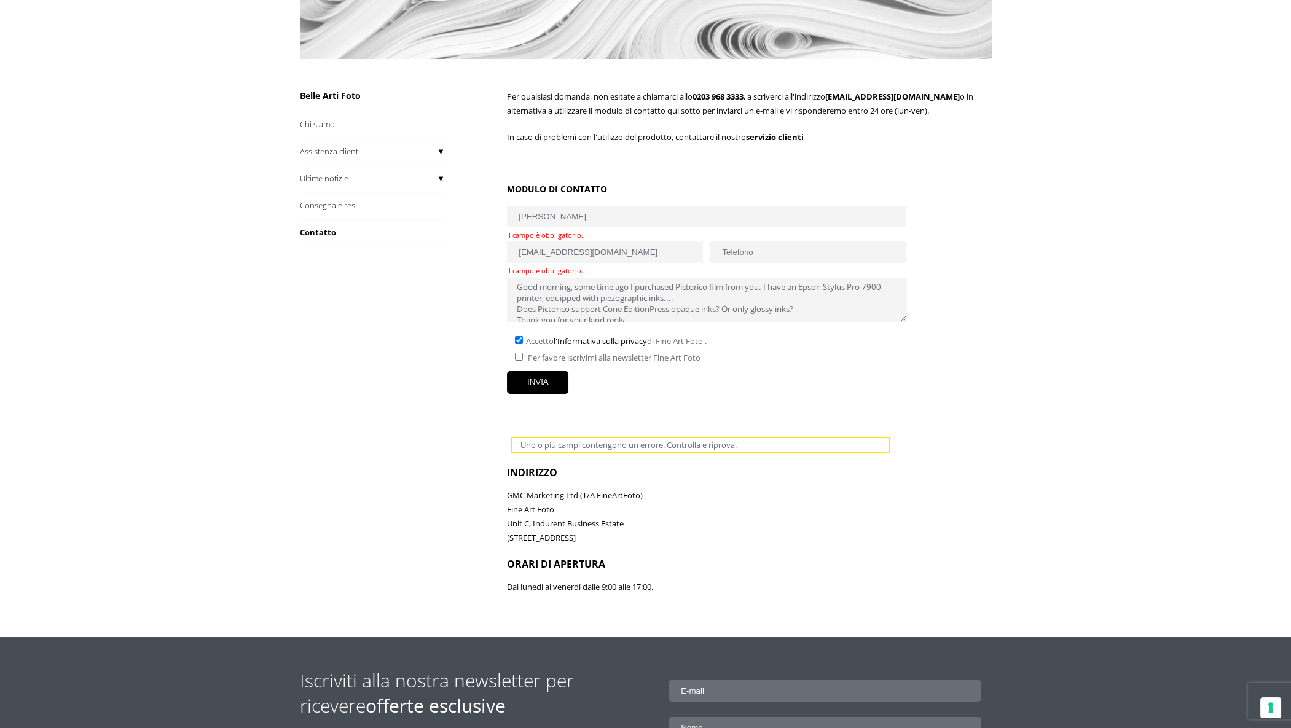
click at [585, 220] on input "carlo castagnaro" at bounding box center [706, 217] width 399 height 22
click at [575, 219] on input "carlo castagnaro" at bounding box center [706, 217] width 399 height 22
click at [479, 264] on div "Contatto Per qualsiasi domanda, non esitate a chiamarci allo 0203 968 3333 , a …" at bounding box center [646, 248] width 692 height 778
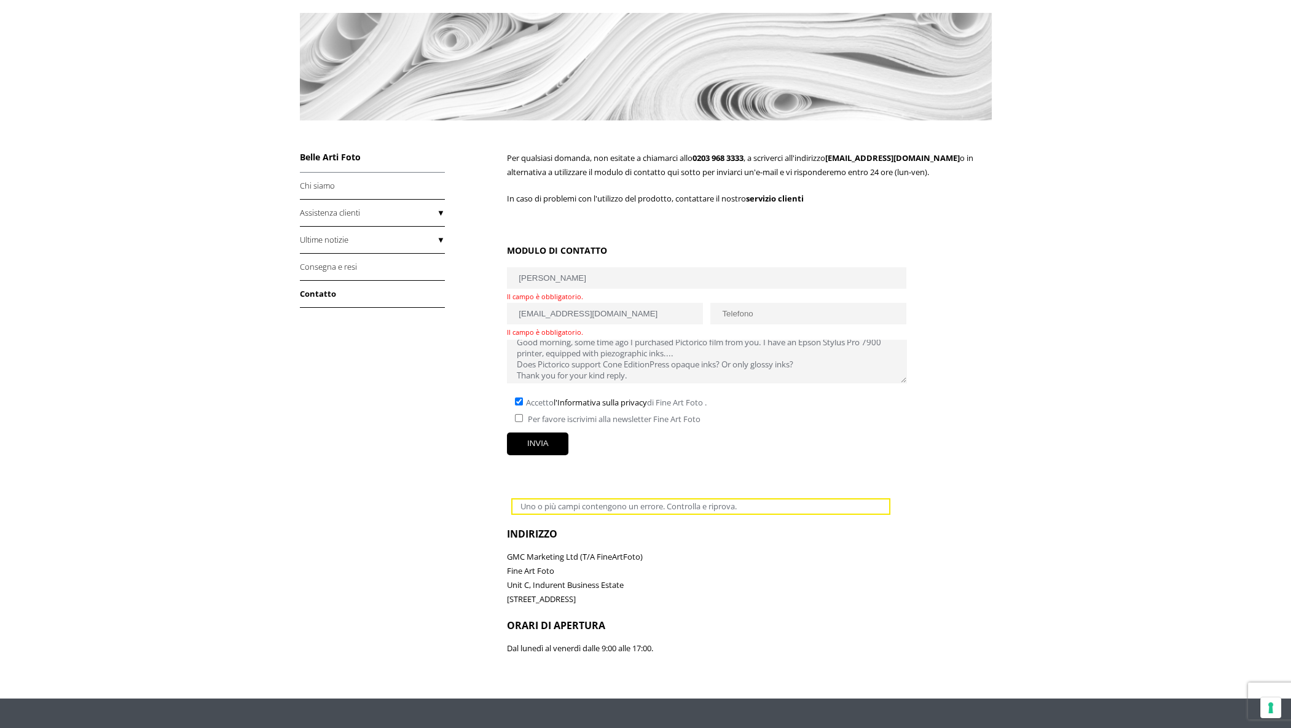
scroll to position [7, 0]
click at [539, 444] on input "INVIA" at bounding box center [537, 443] width 61 height 23
